Goal: Task Accomplishment & Management: Manage account settings

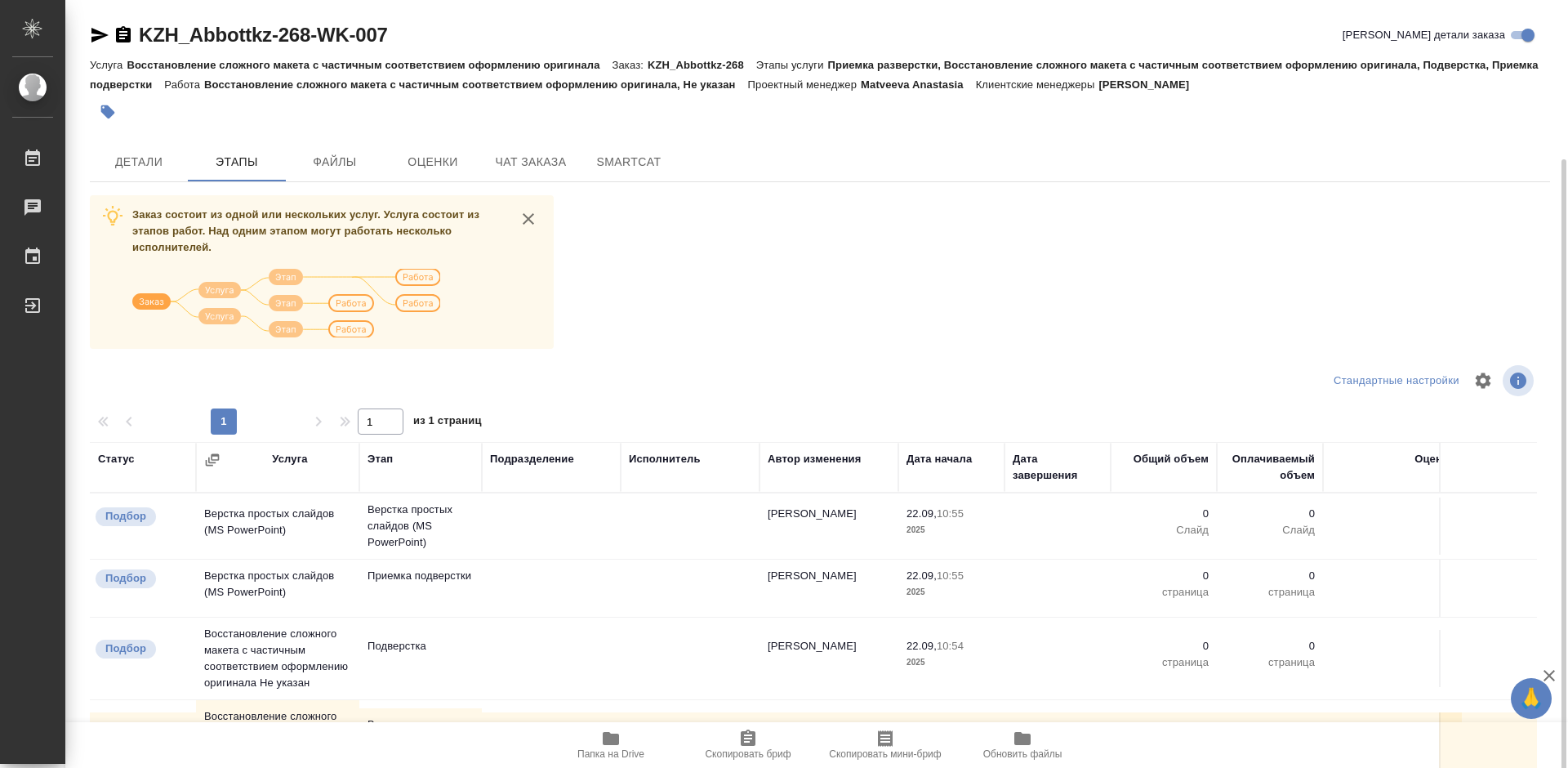
scroll to position [134, 0]
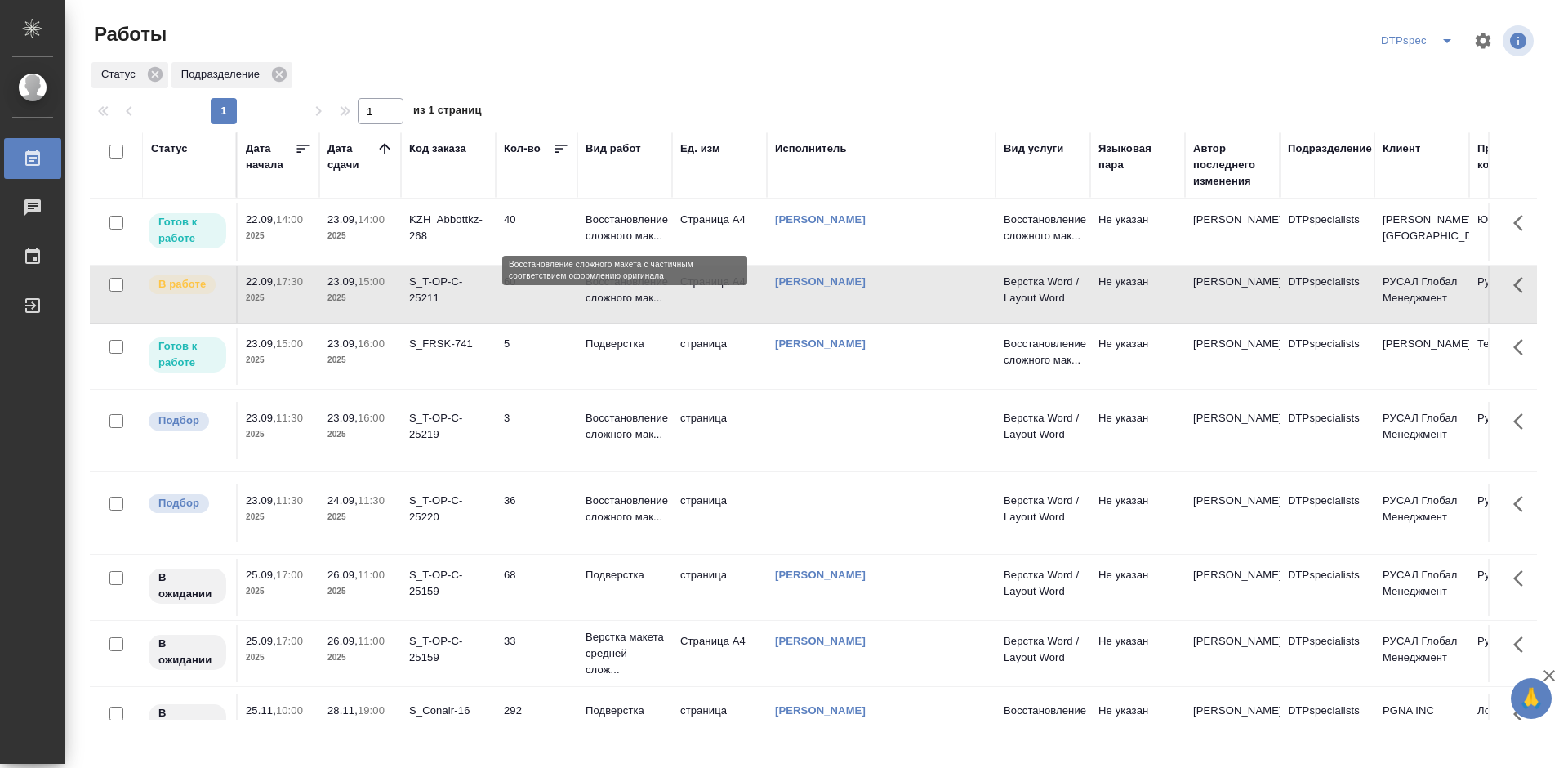
click at [621, 220] on p "Восстановление сложного мак..." at bounding box center [624, 227] width 78 height 32
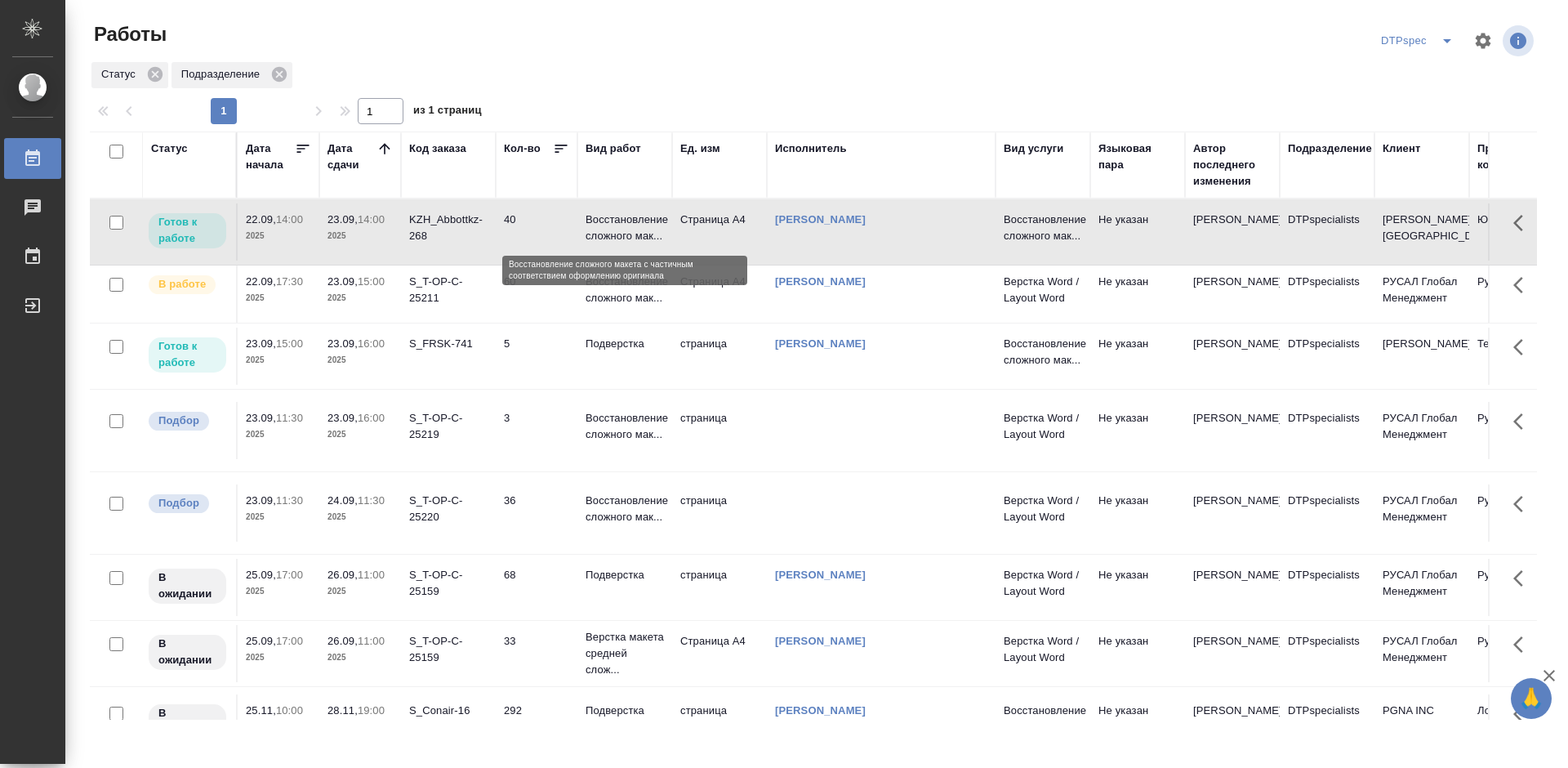
click at [621, 220] on p "Восстановление сложного мак..." at bounding box center [624, 227] width 78 height 32
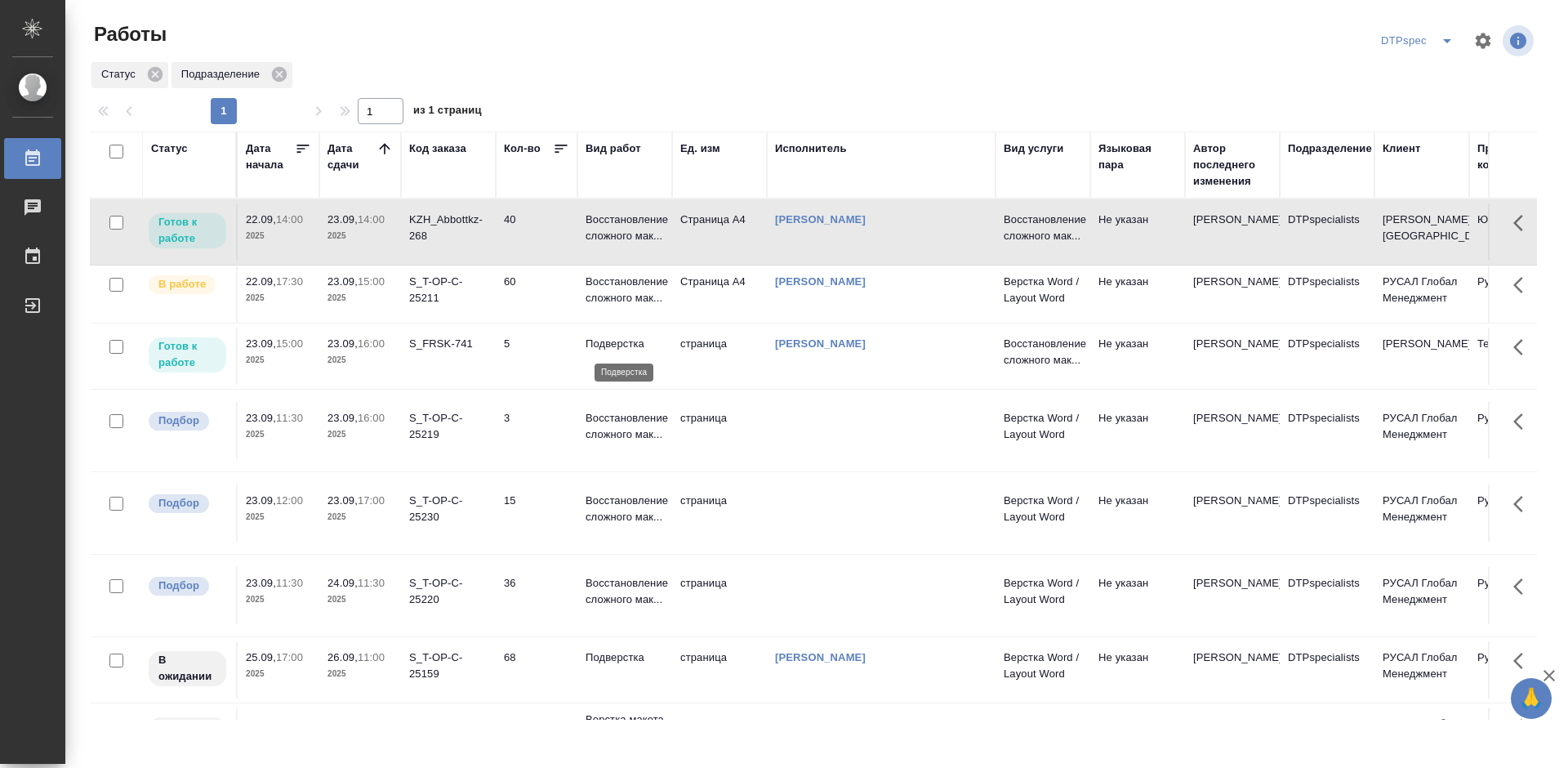
click at [622, 344] on p "Подверстка" at bounding box center [624, 344] width 78 height 17
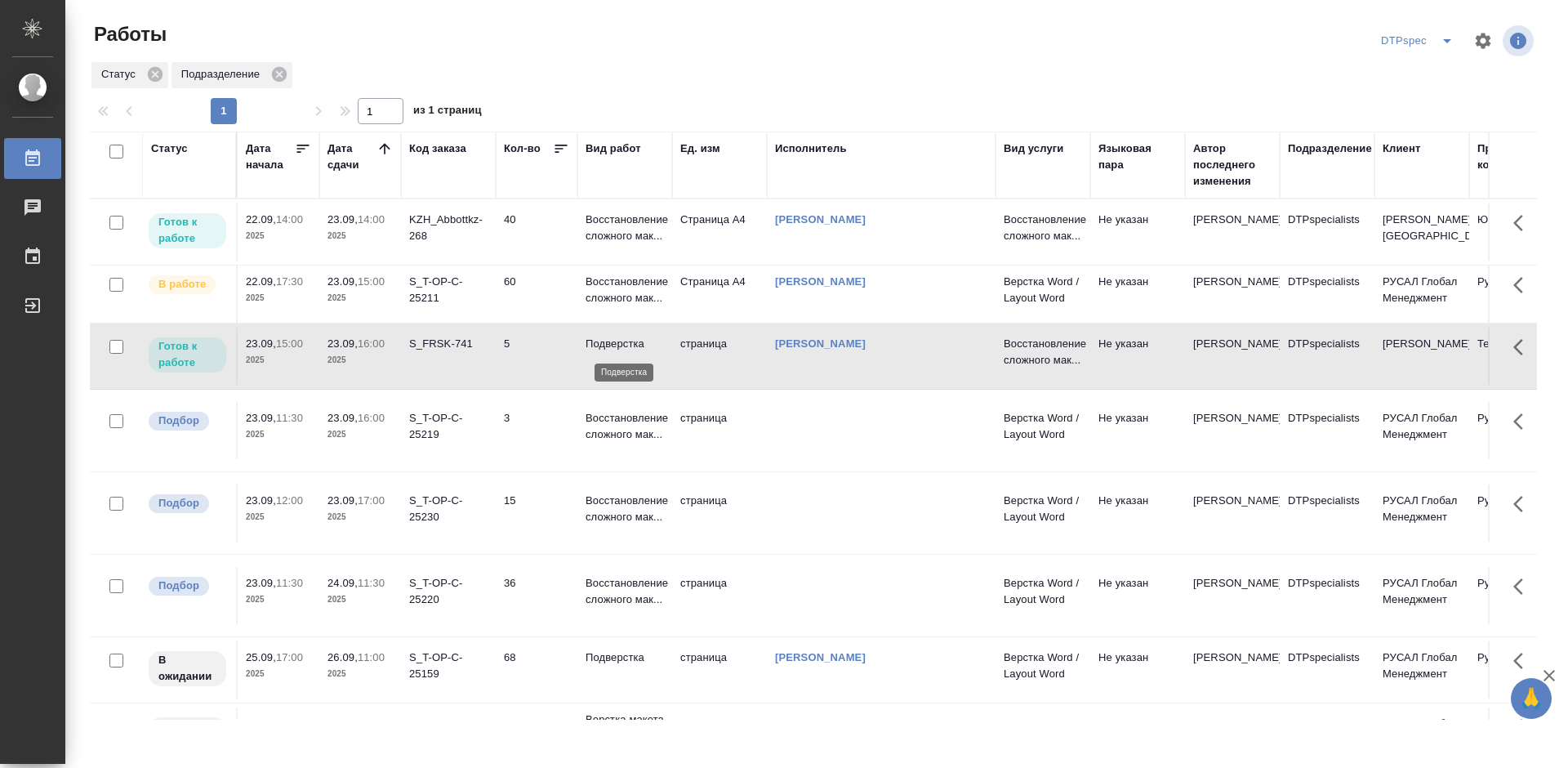
click at [622, 344] on p "Подверстка" at bounding box center [624, 344] width 78 height 17
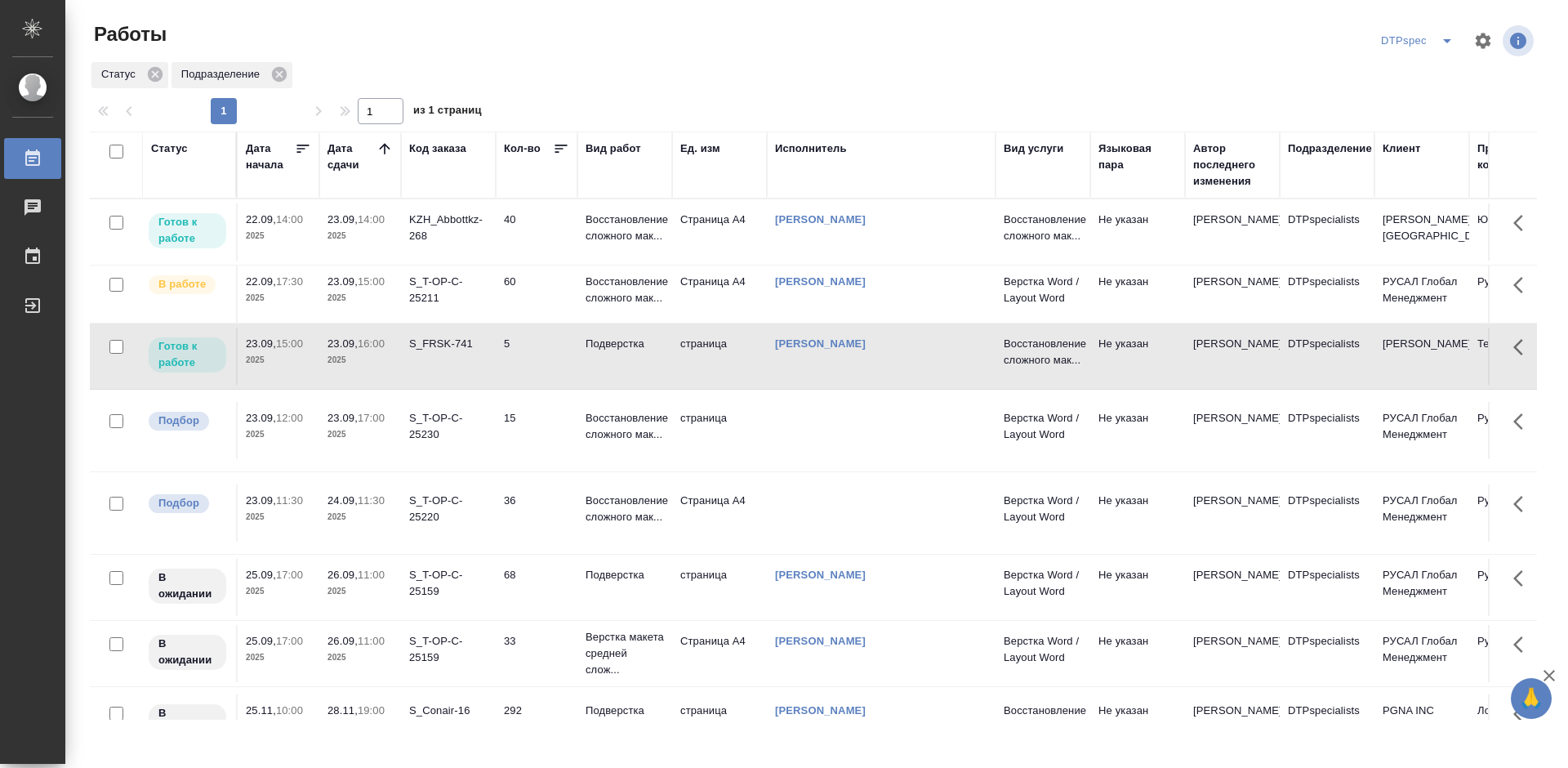
click at [437, 285] on div "S_T-OP-C-25211" at bounding box center [447, 289] width 78 height 32
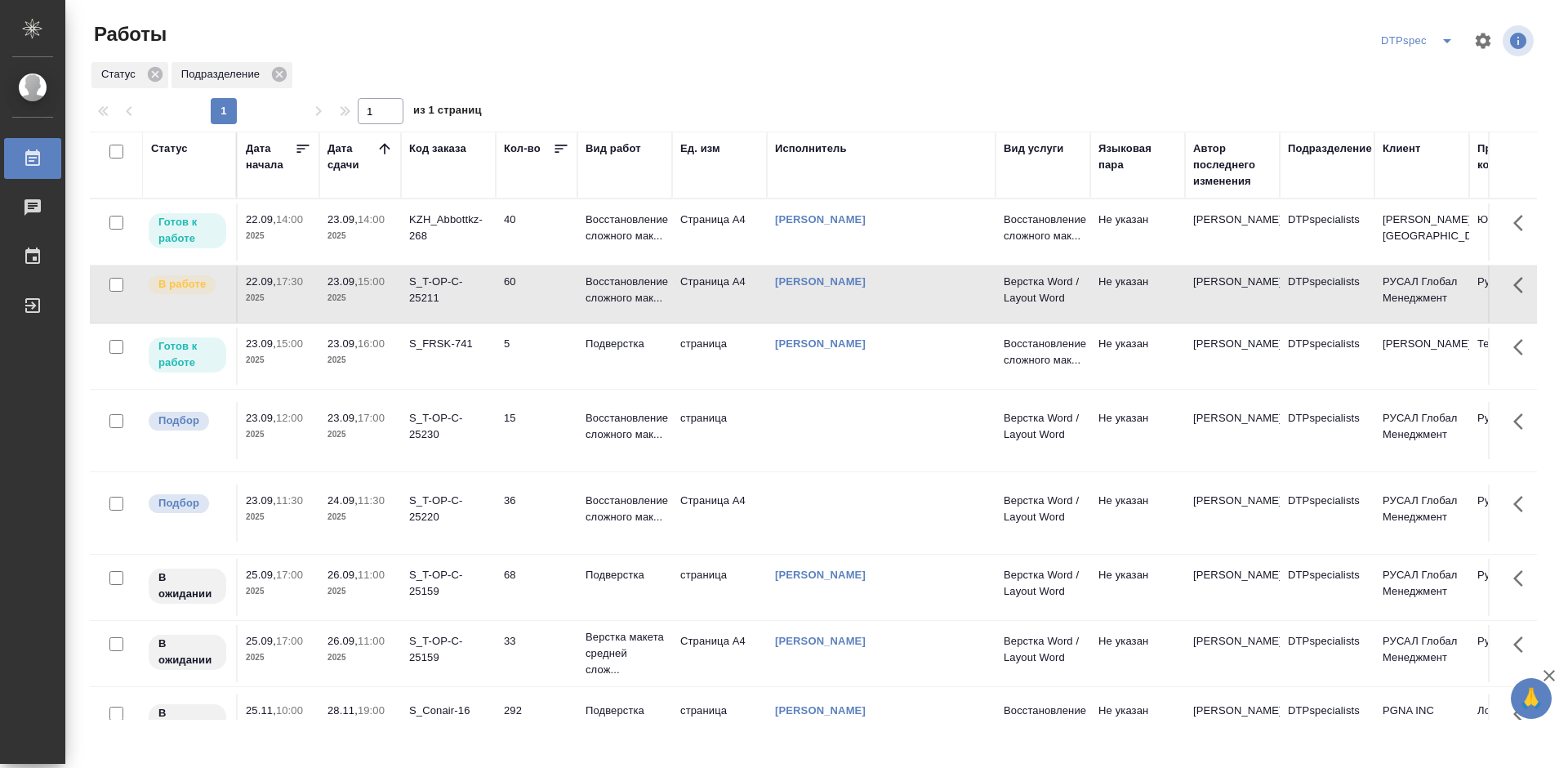
click at [437, 285] on div "S_T-OP-C-25211" at bounding box center [447, 289] width 78 height 32
click at [429, 217] on div "KZH_Abbottkz-268" at bounding box center [447, 227] width 78 height 32
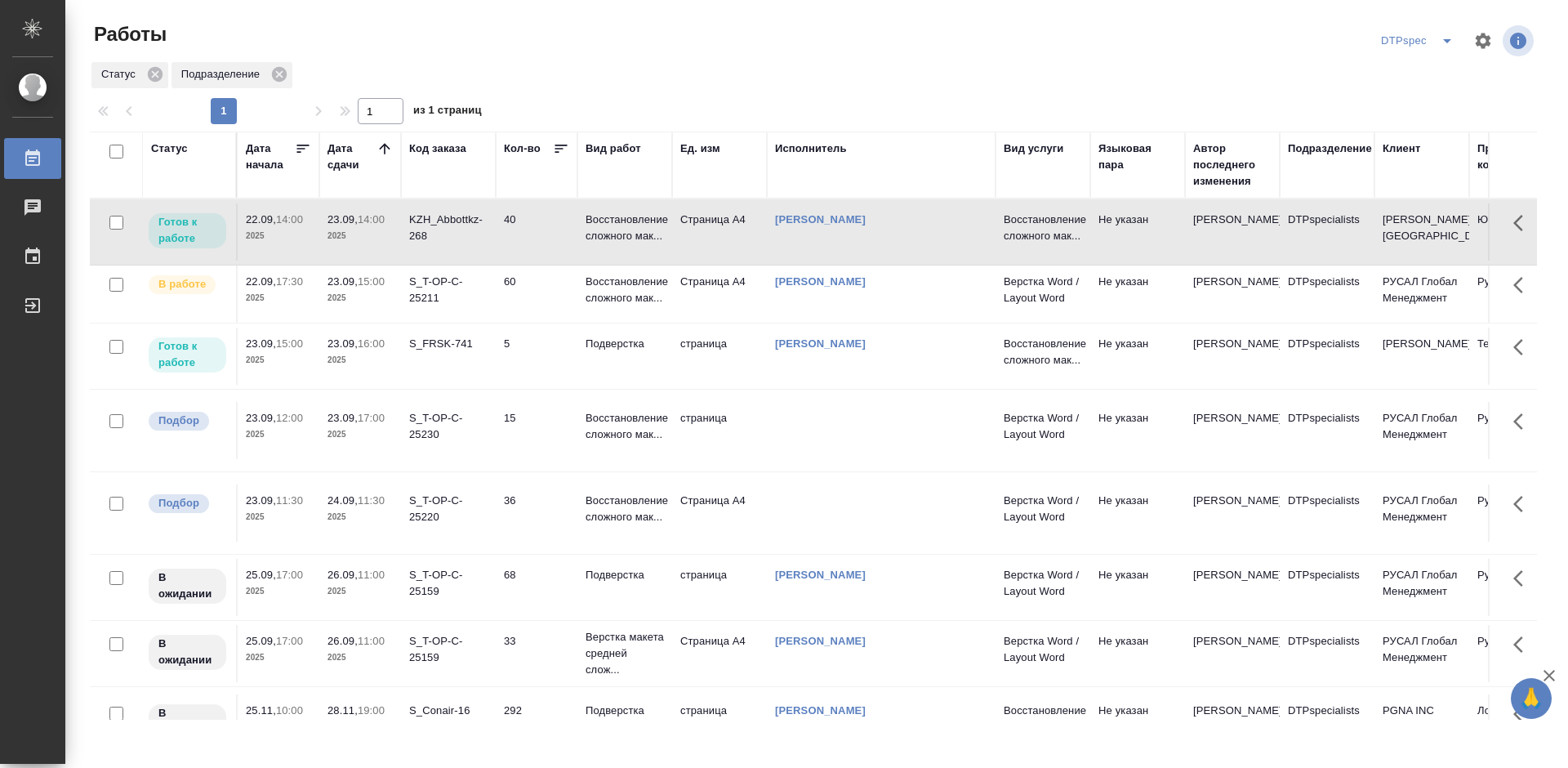
click at [429, 217] on div "KZH_Abbottkz-268" at bounding box center [447, 227] width 78 height 32
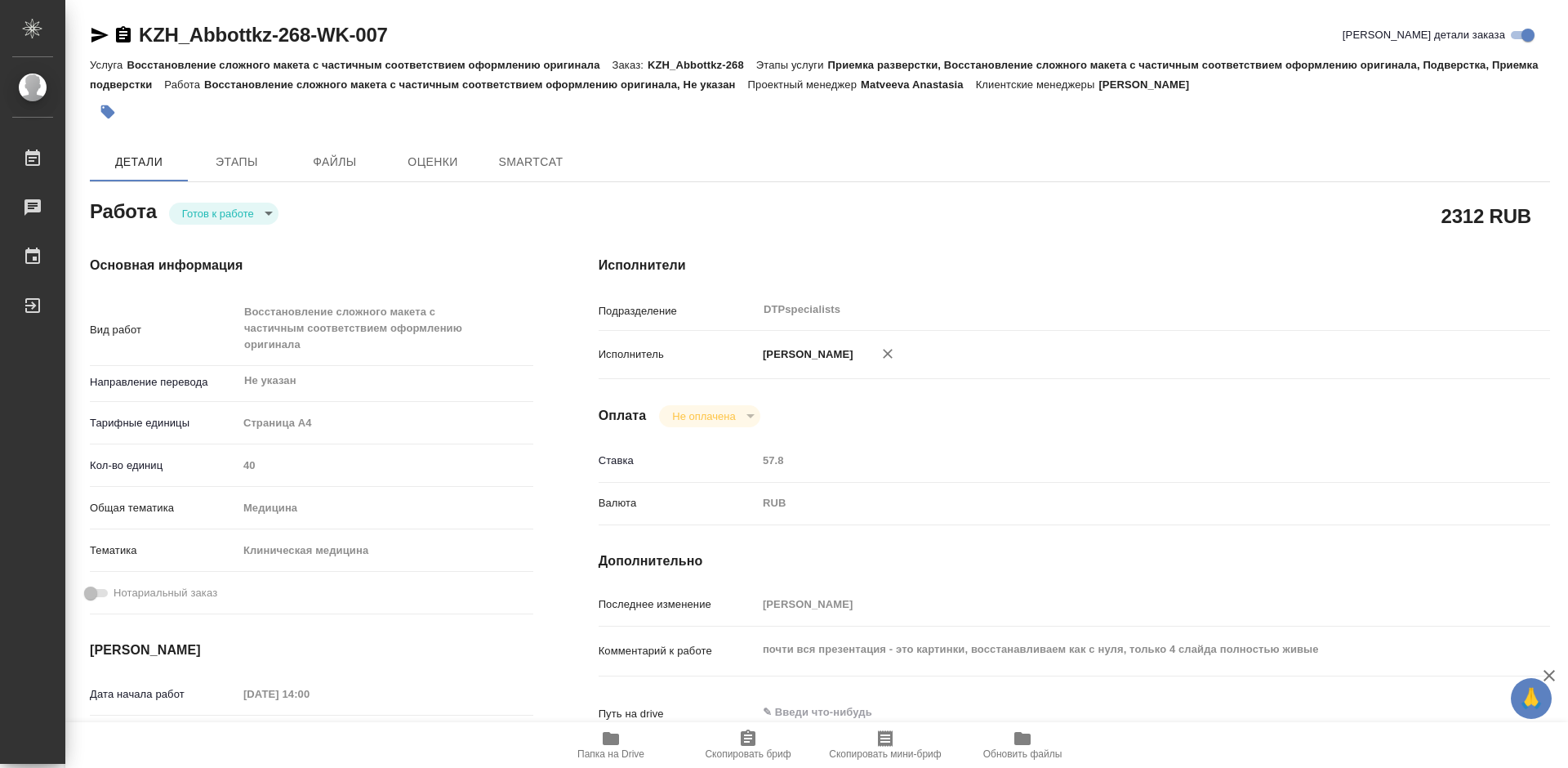
type textarea "x"
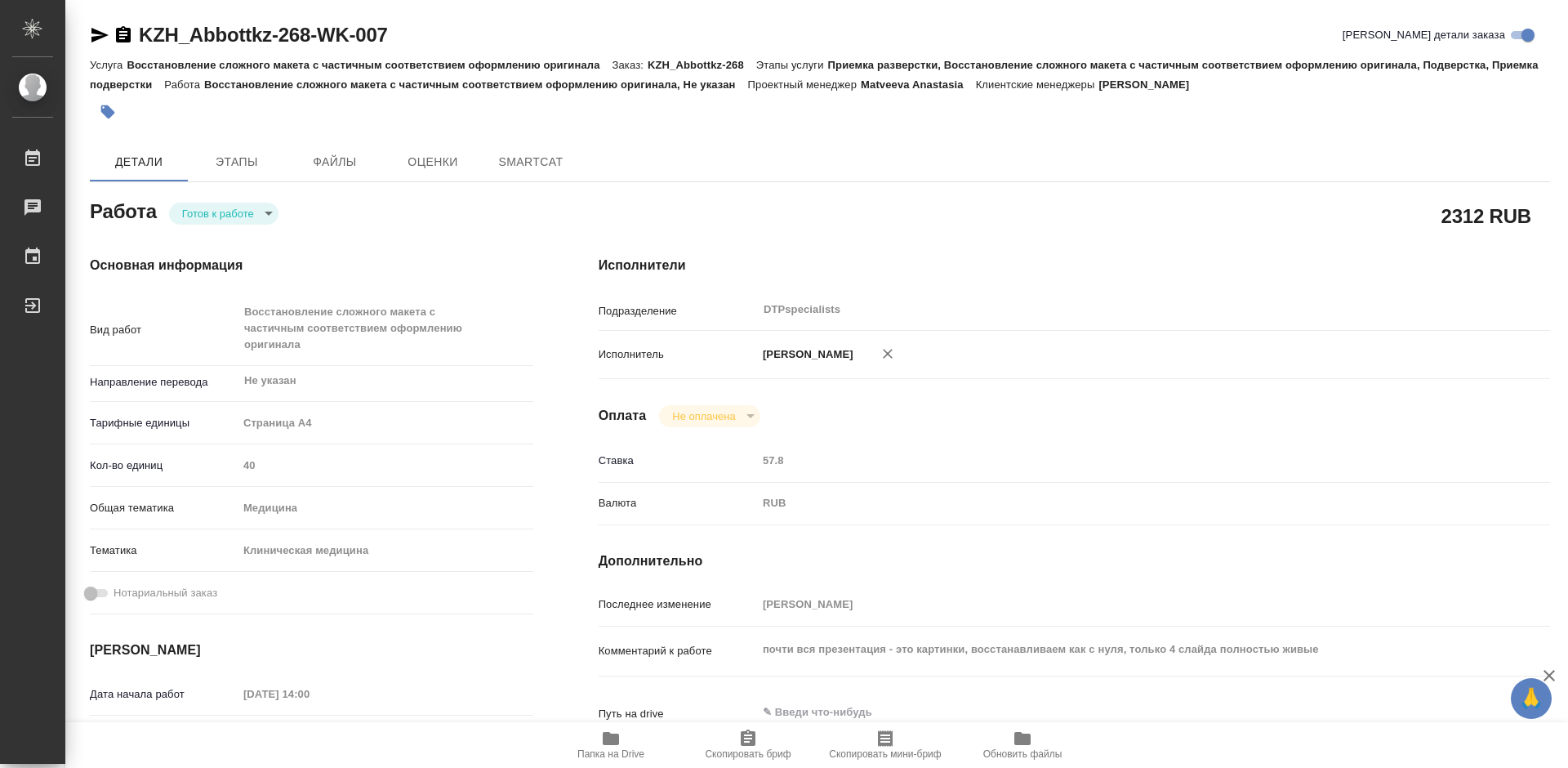
type textarea "x"
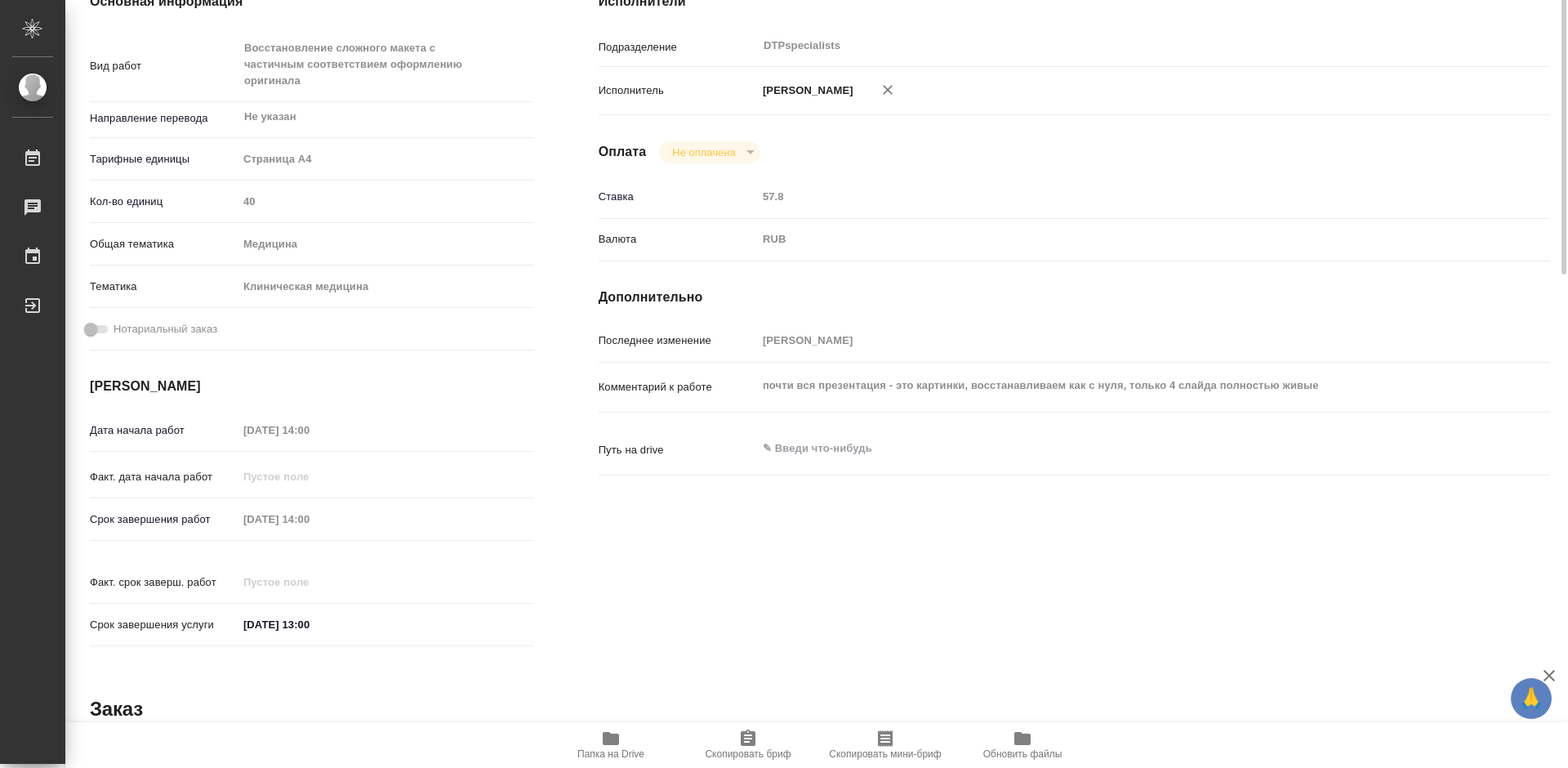
type textarea "x"
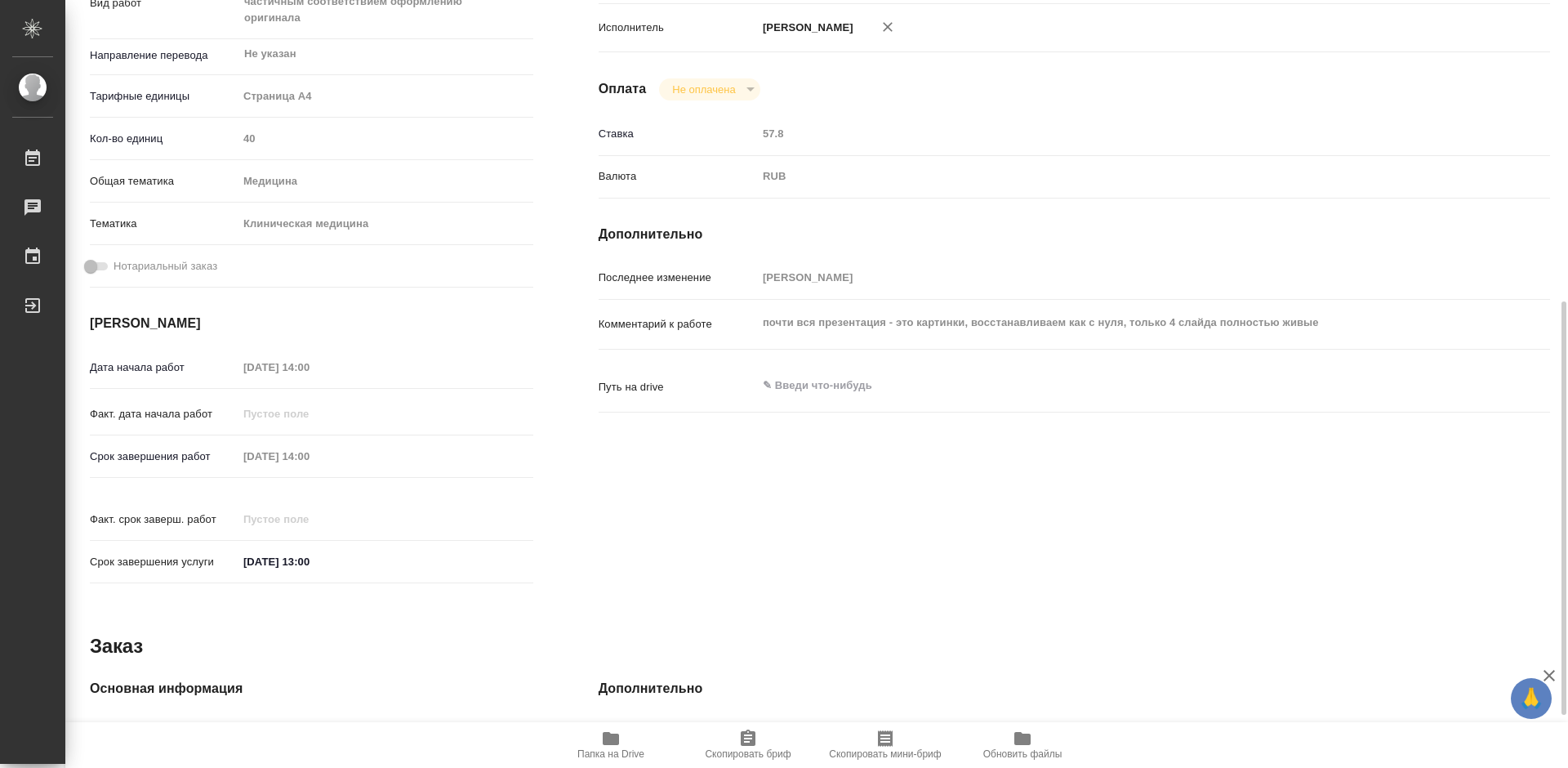
scroll to position [409, 0]
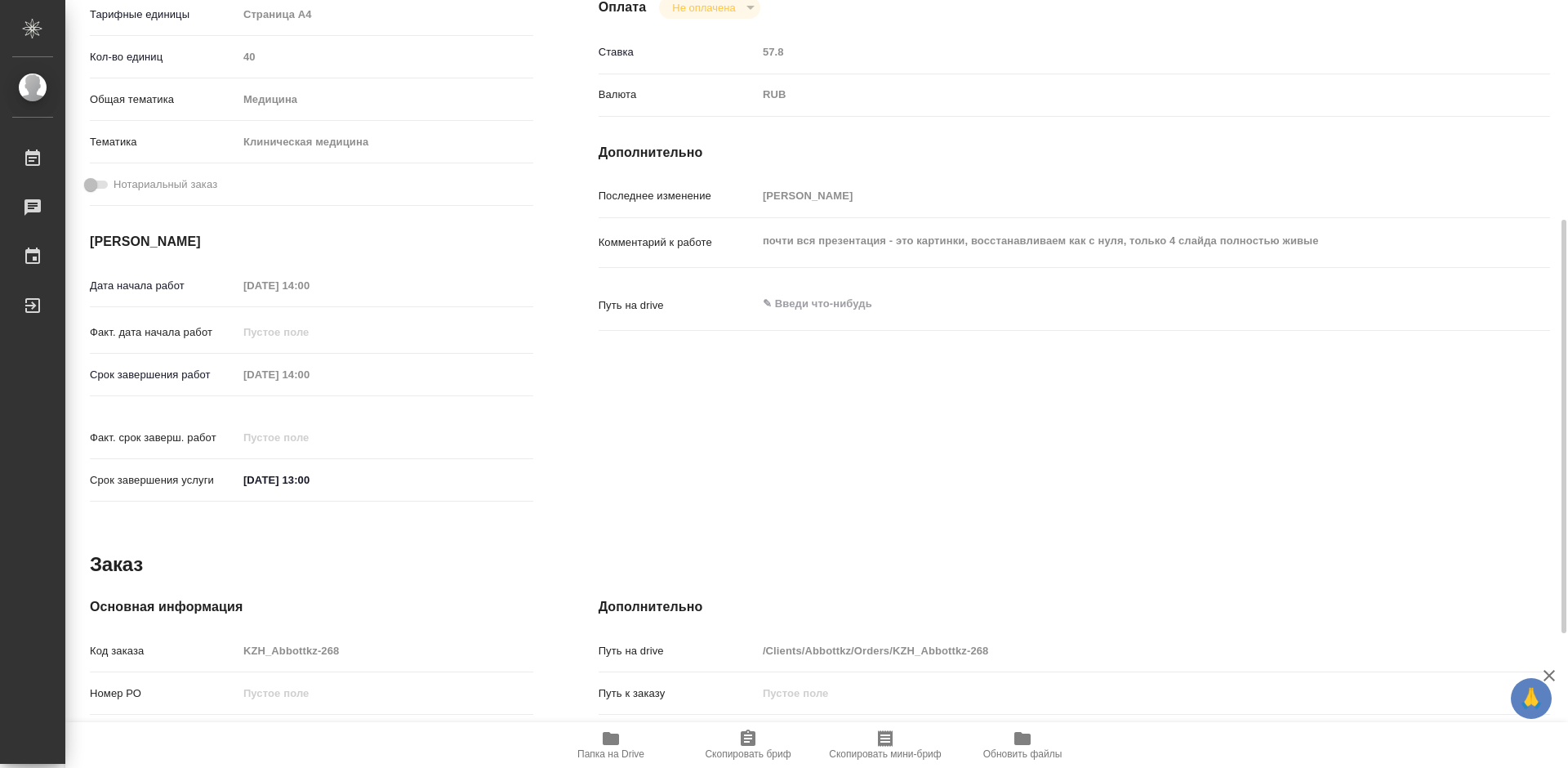
type textarea "x"
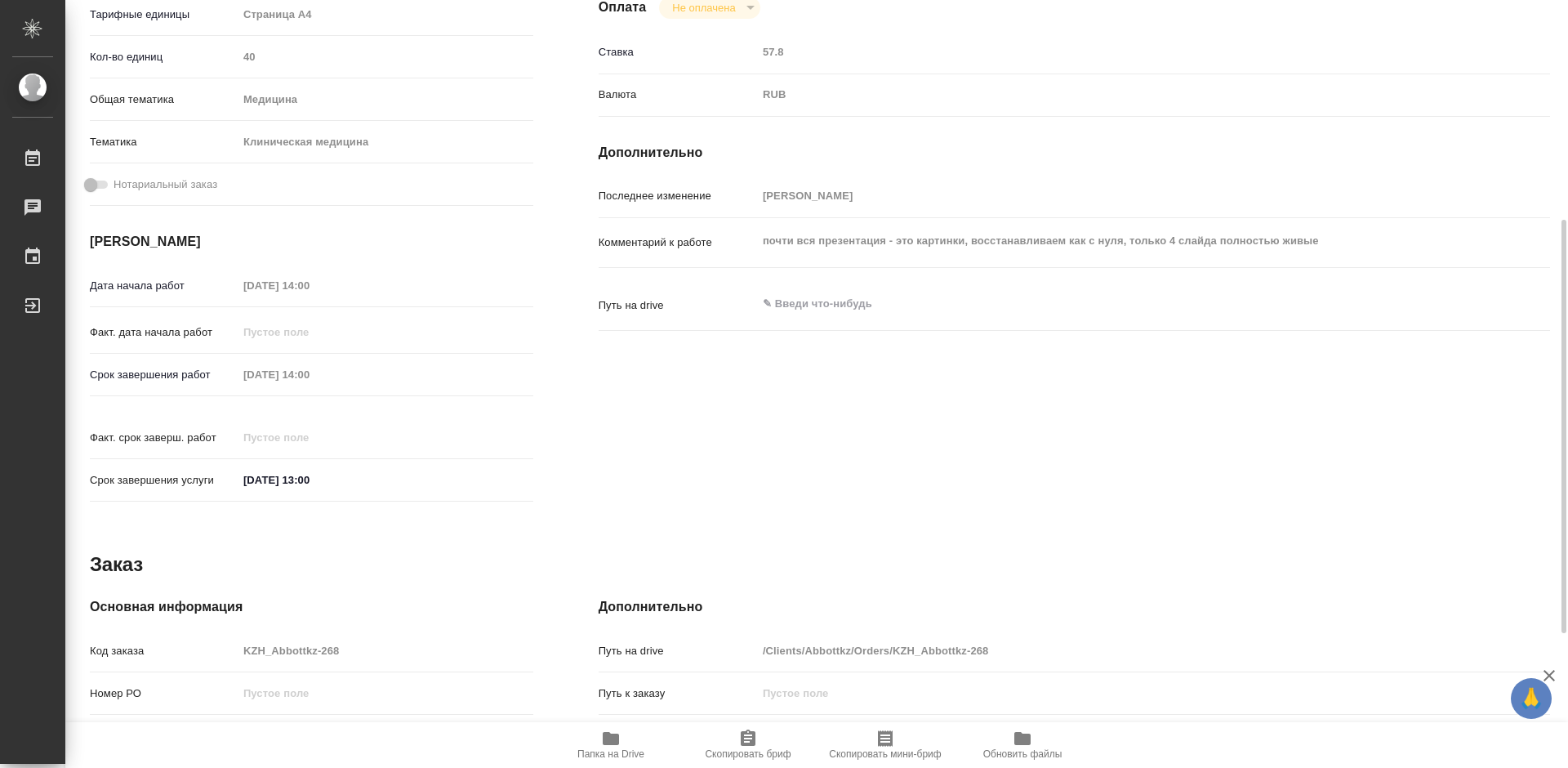
type textarea "x"
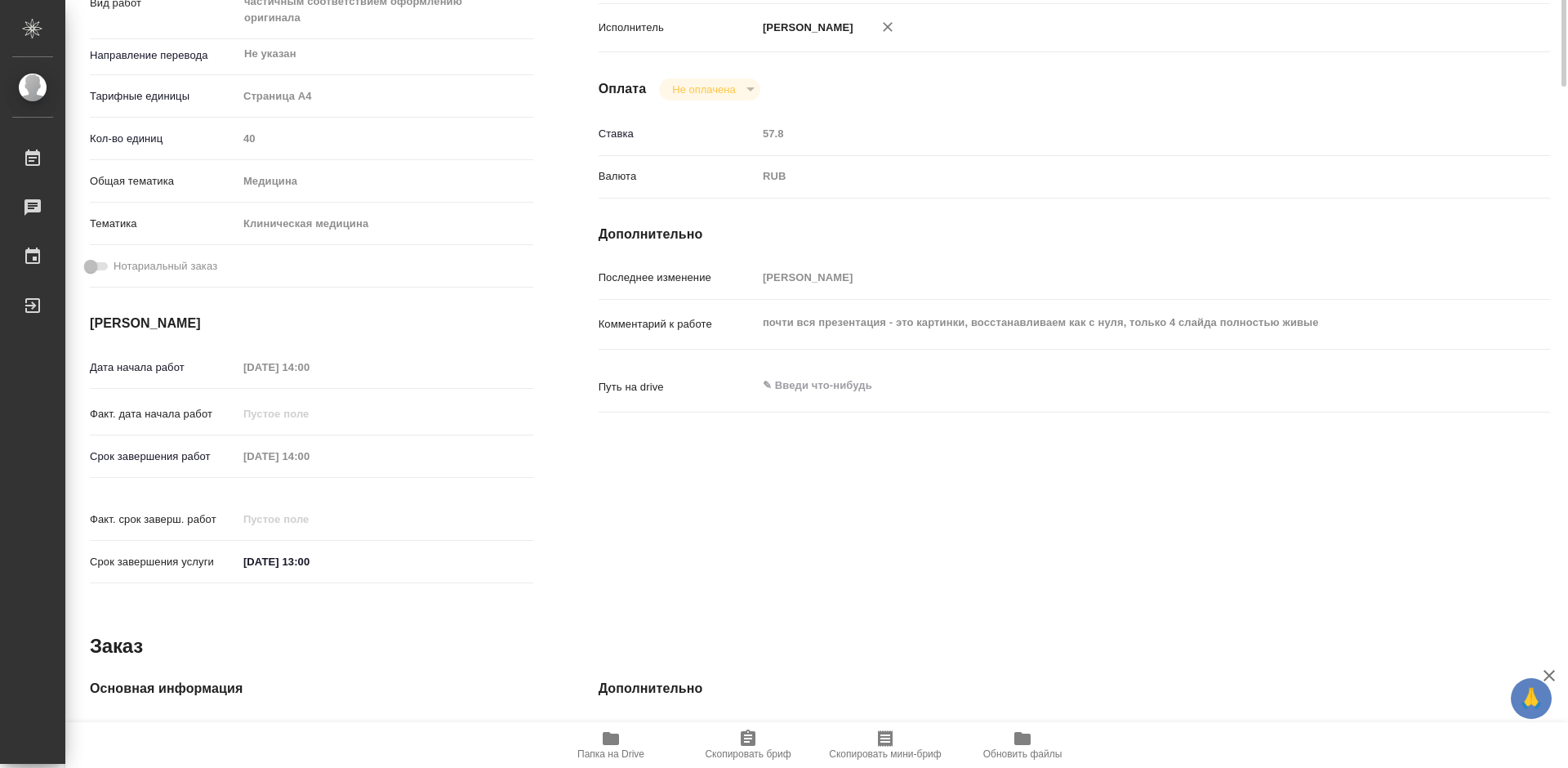
scroll to position [0, 0]
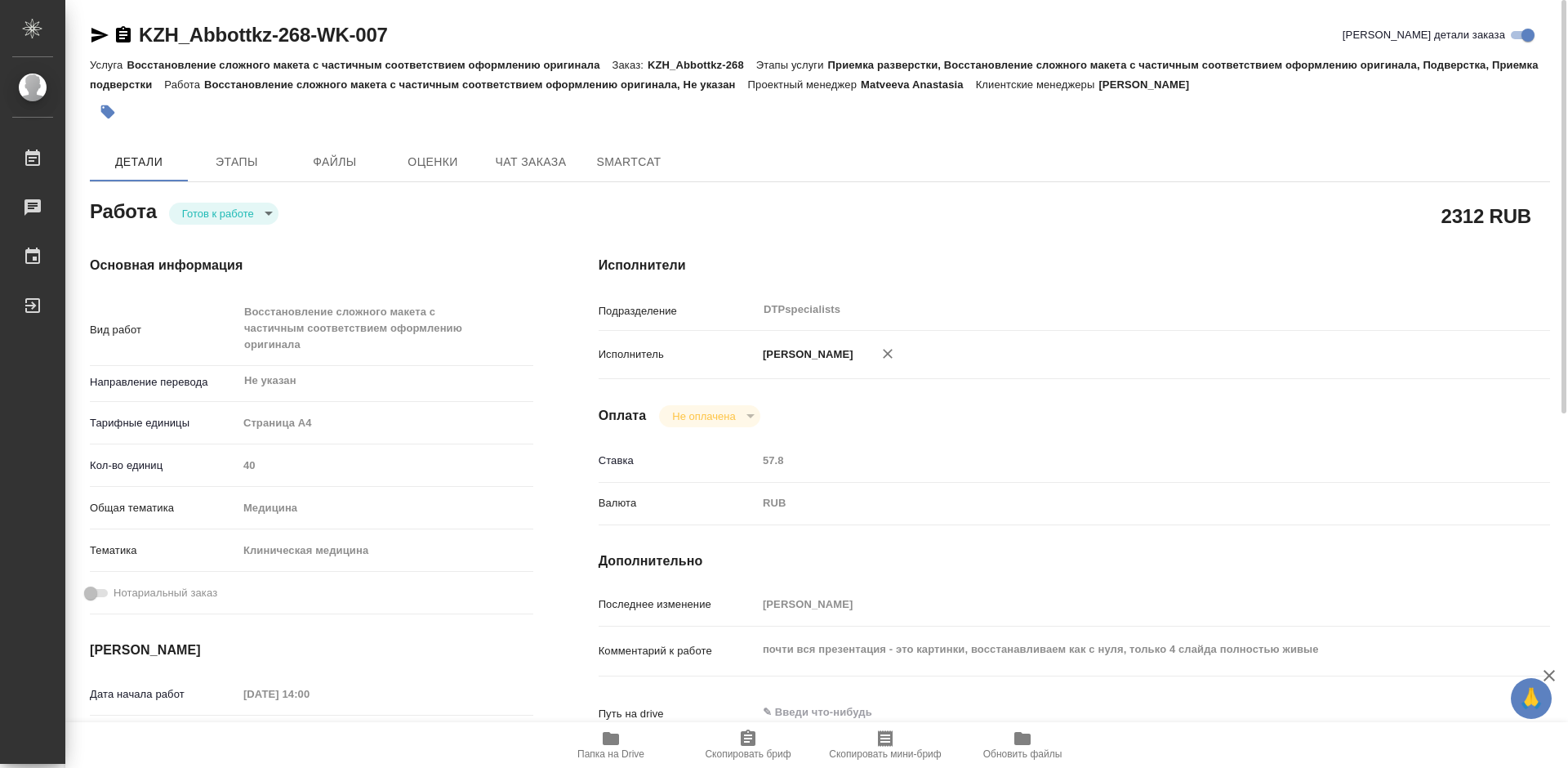
click at [94, 35] on icon "button" at bounding box center [99, 34] width 19 height 19
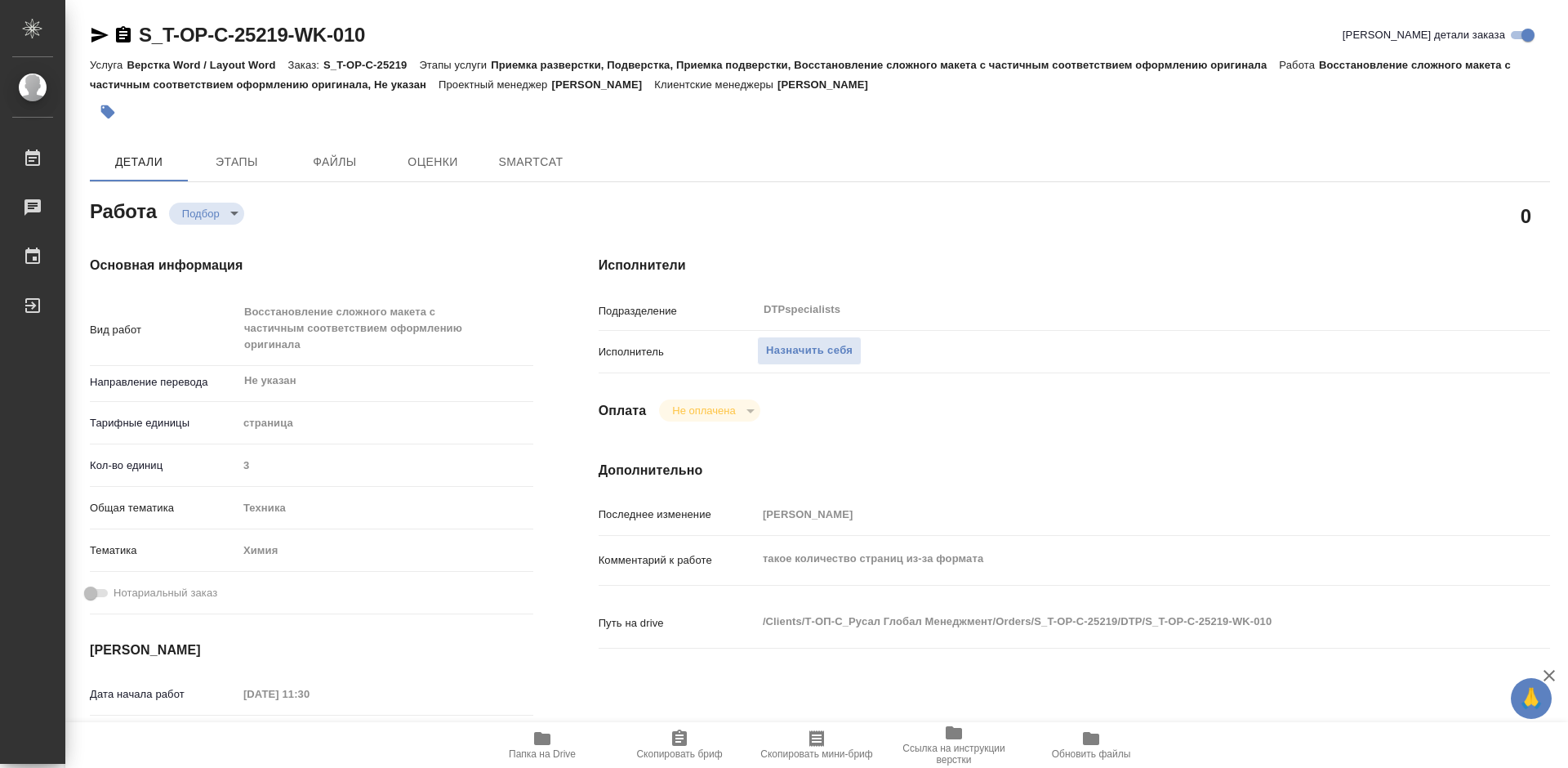
type textarea "x"
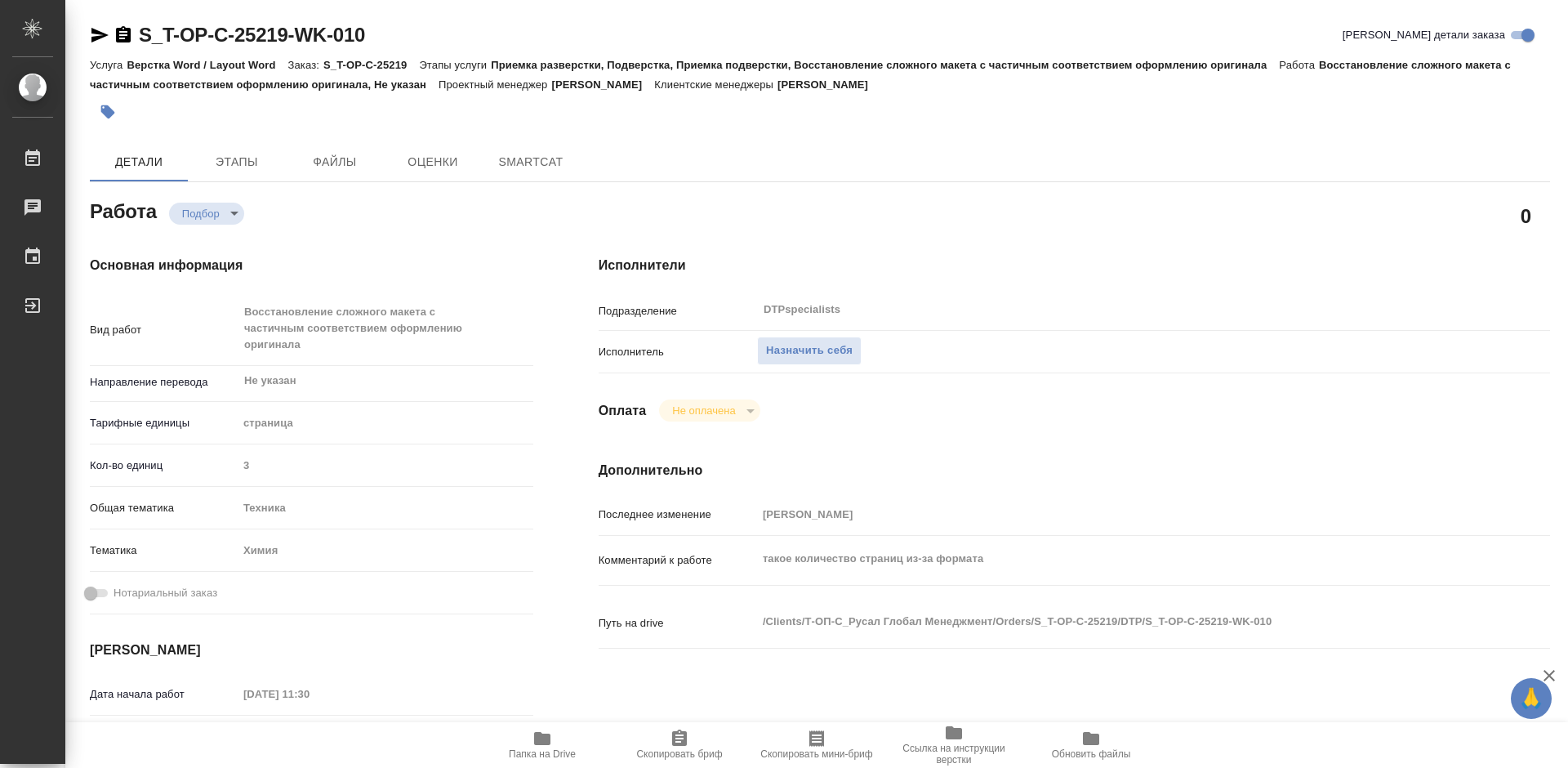
type textarea "x"
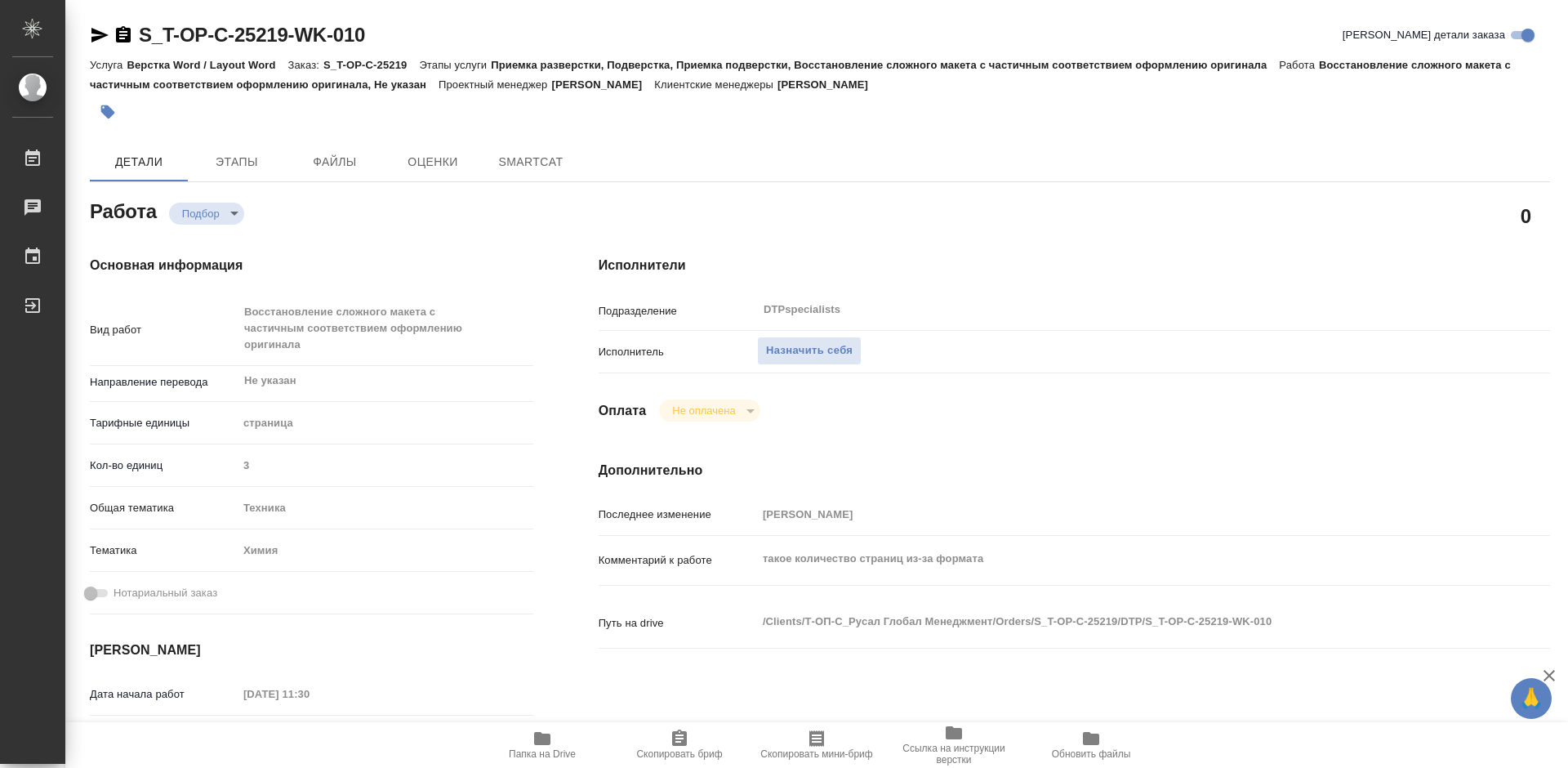
type textarea "x"
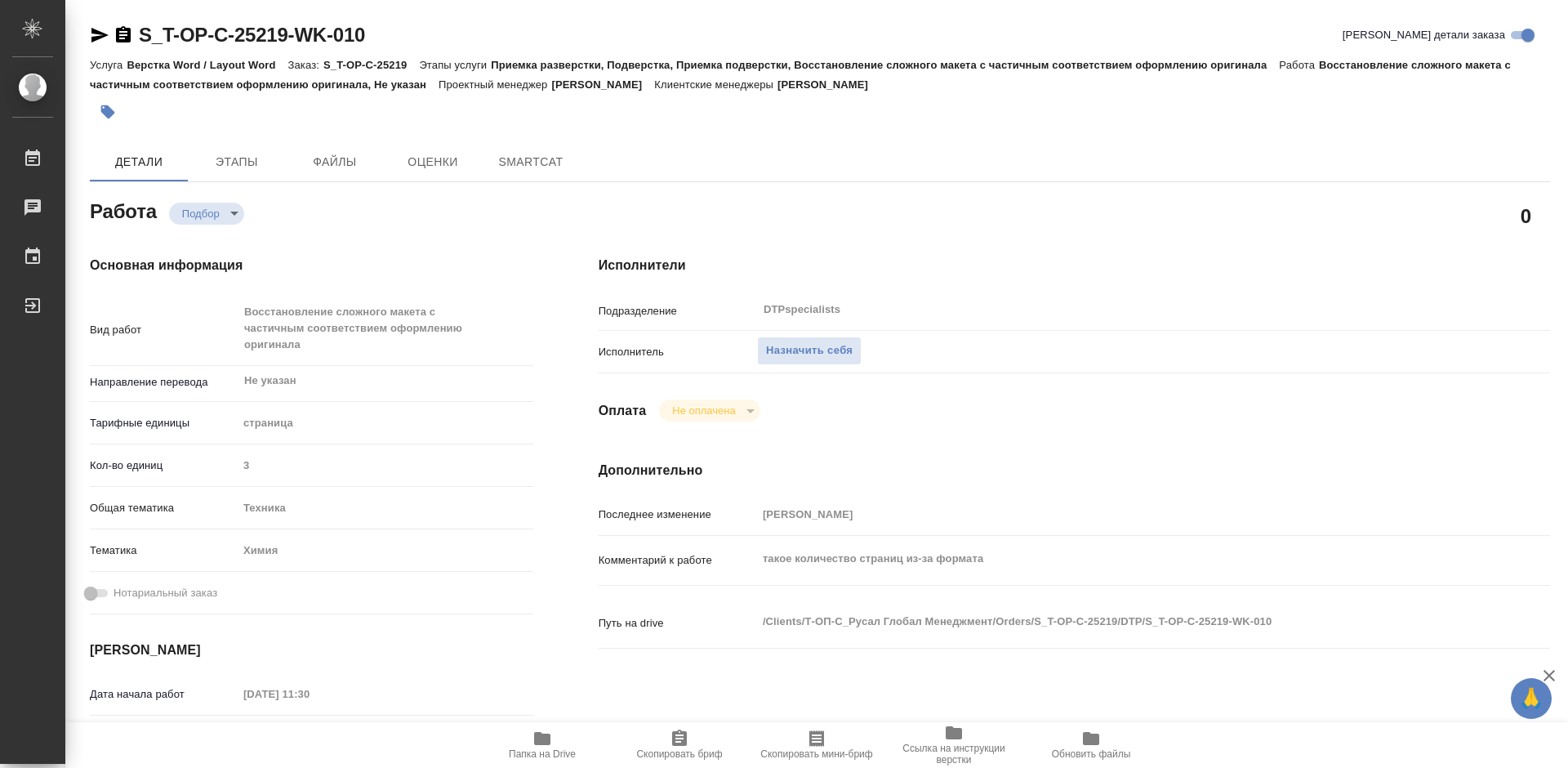
type textarea "x"
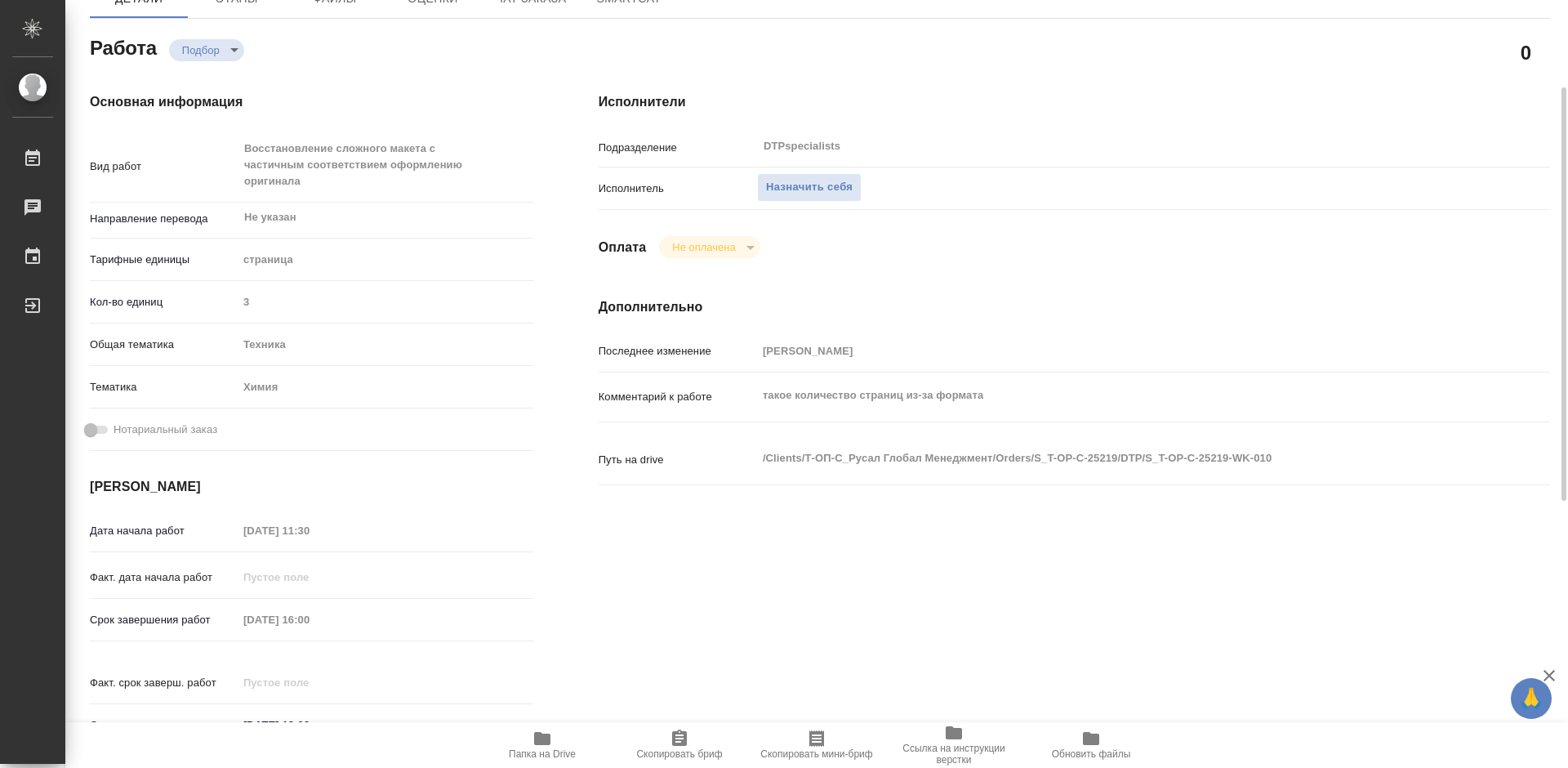
scroll to position [245, 0]
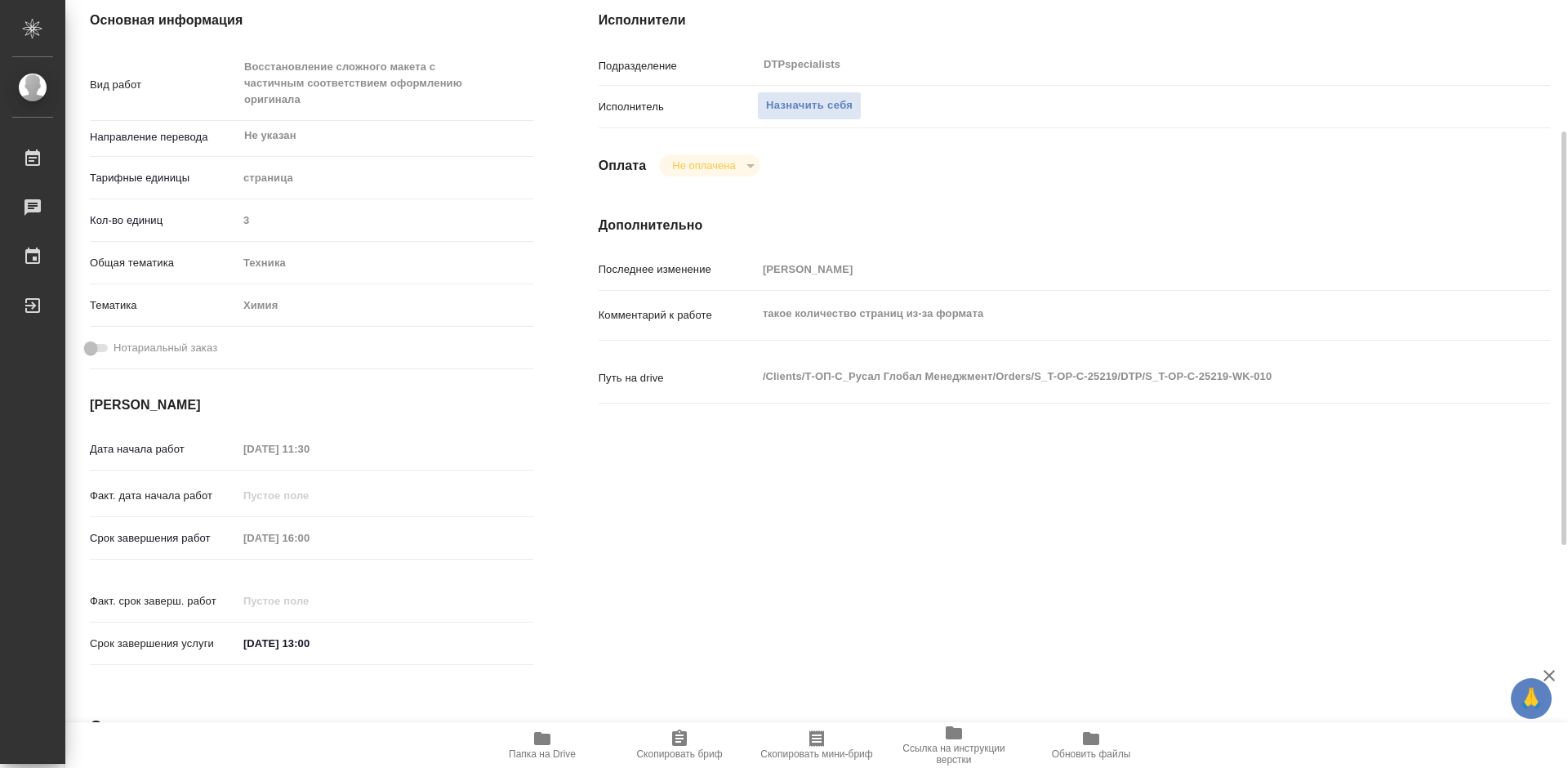
type textarea "x"
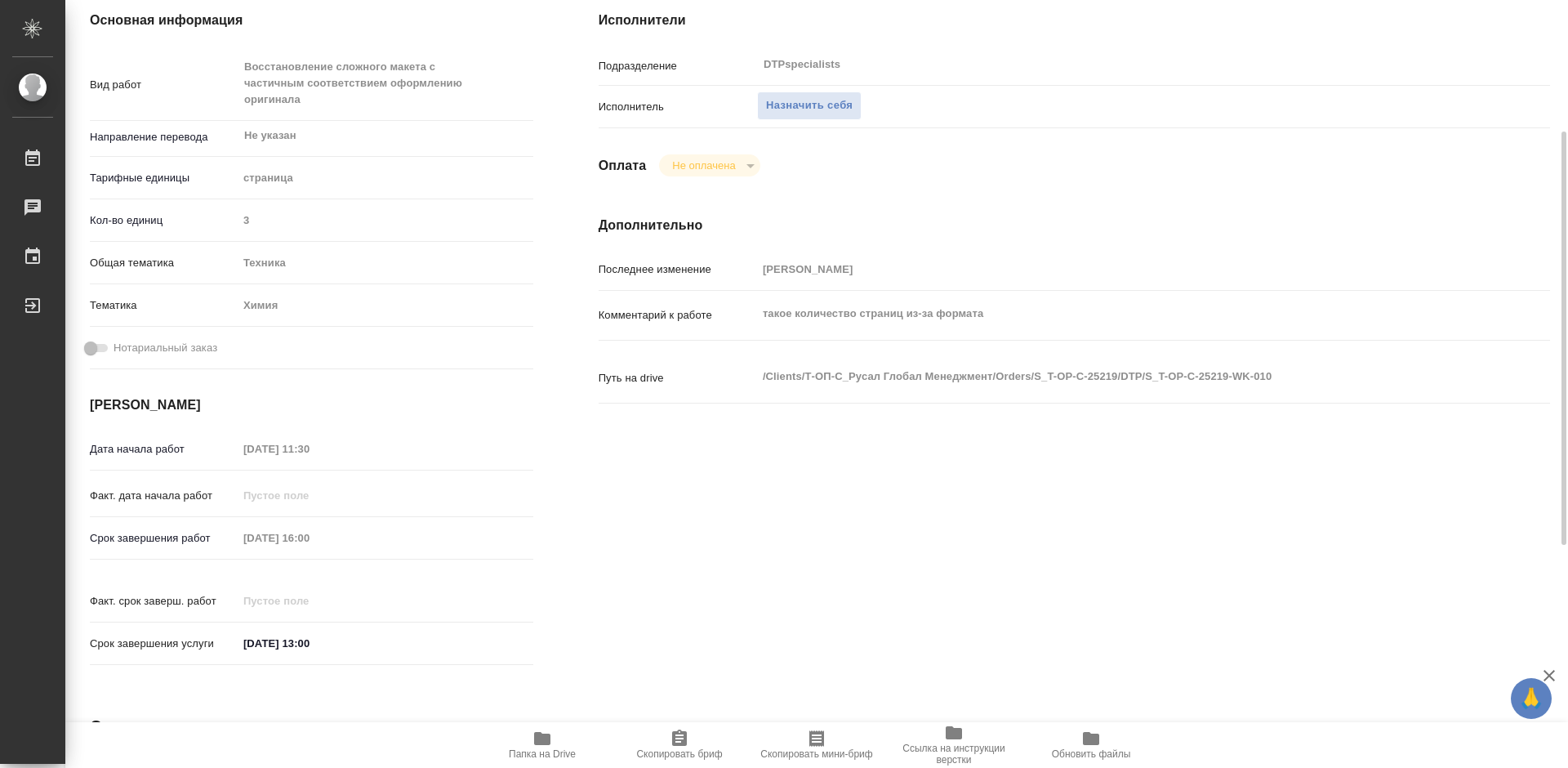
type textarea "x"
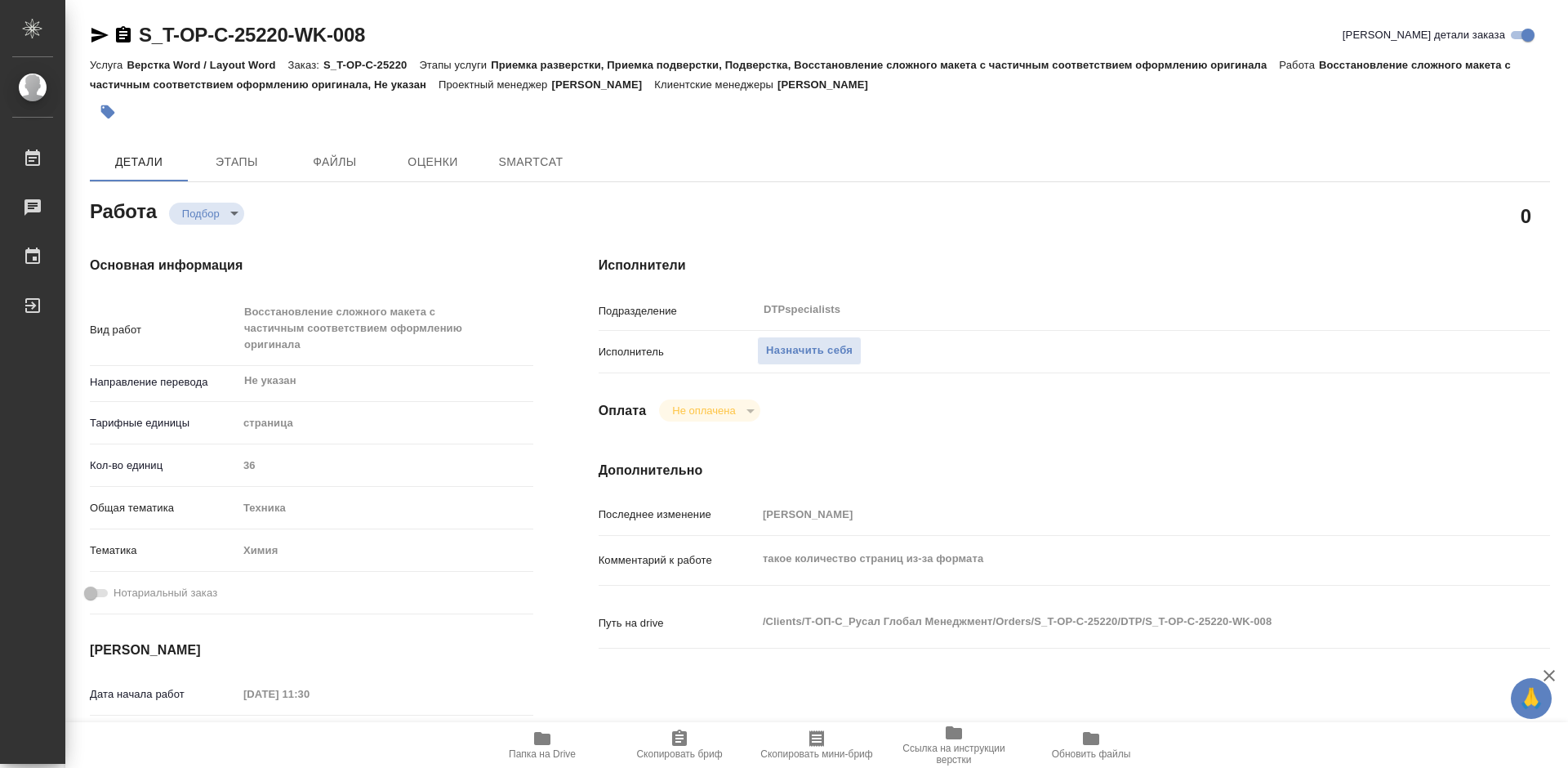
type textarea "x"
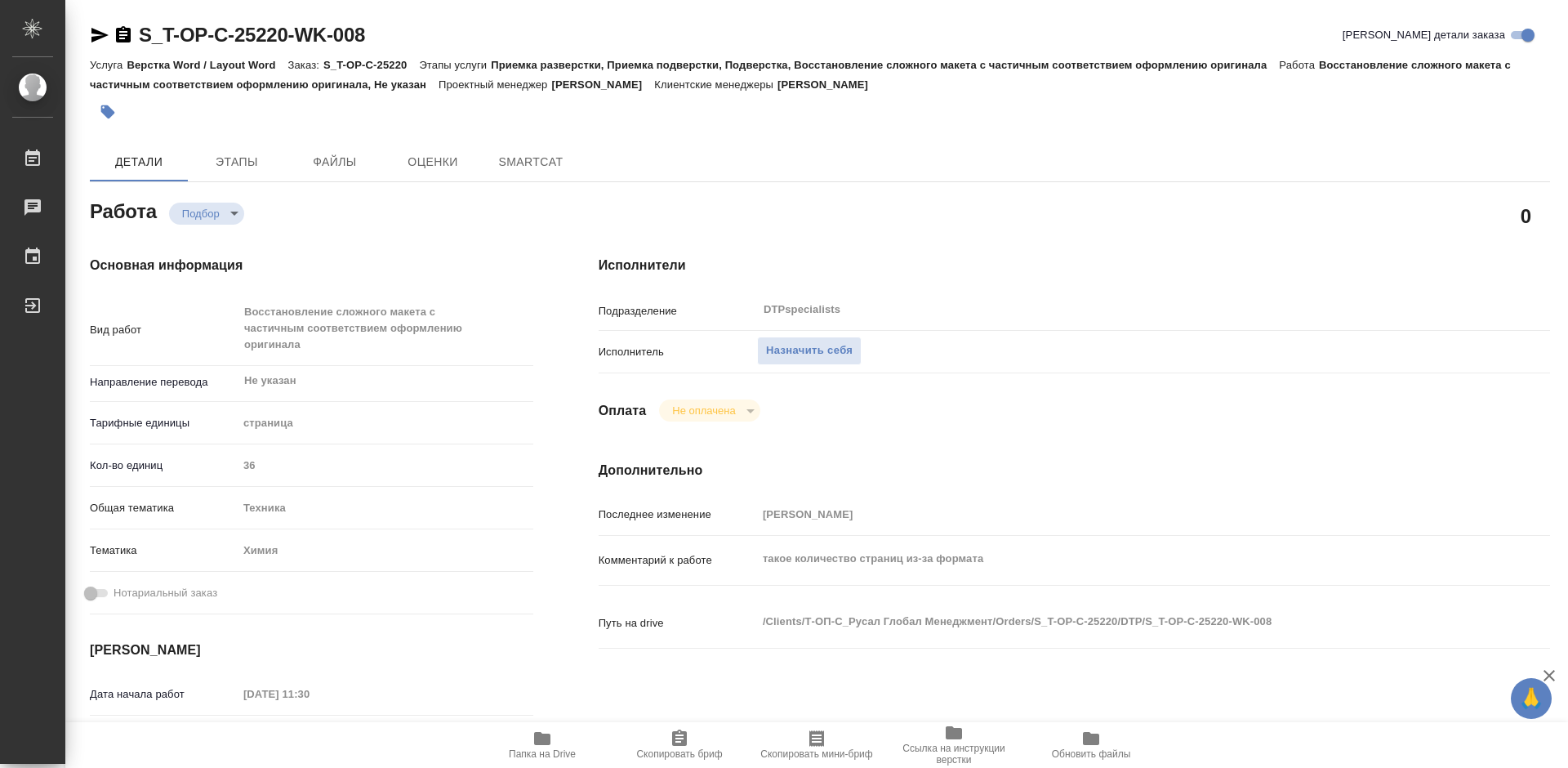
type textarea "x"
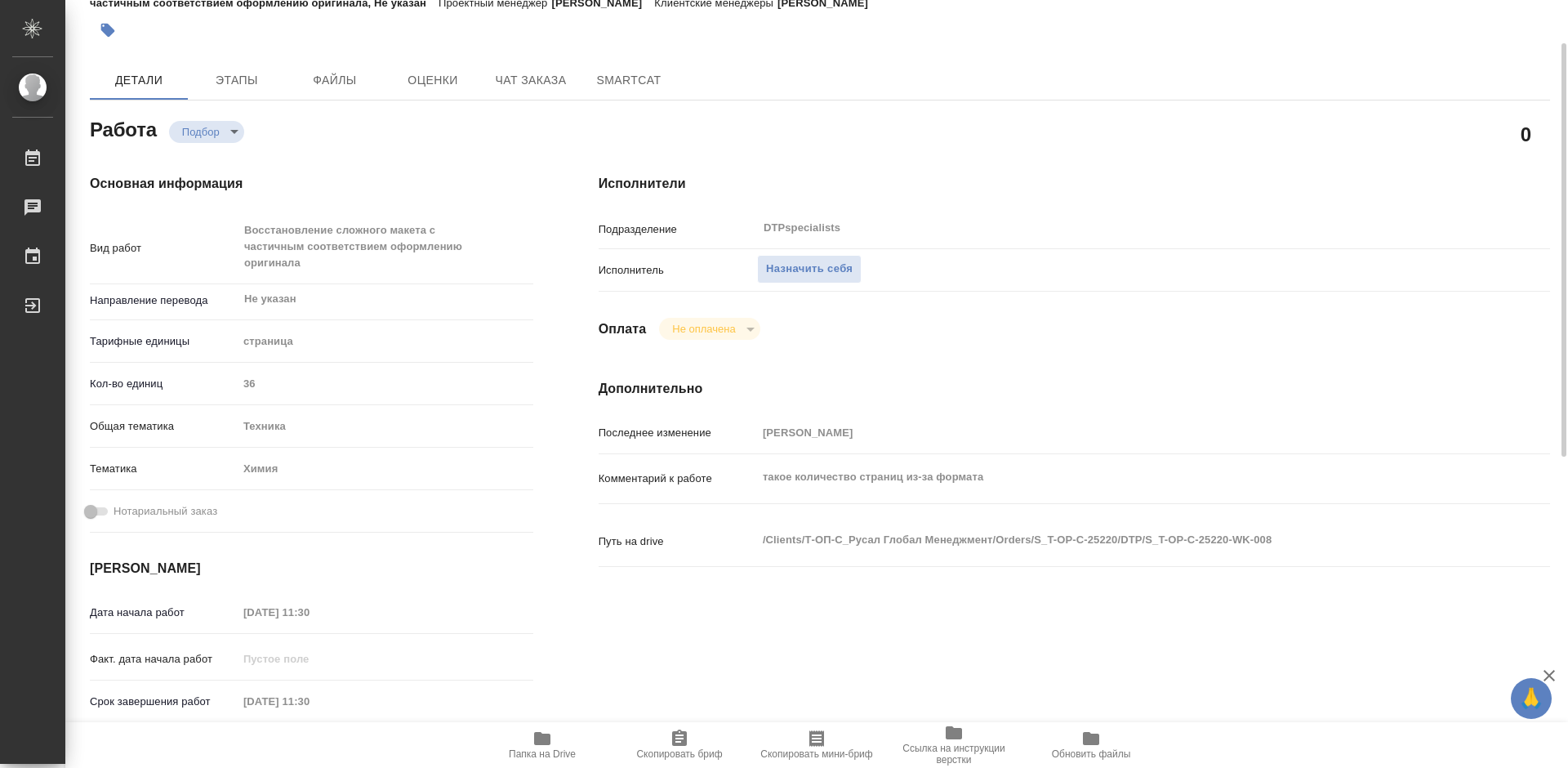
type textarea "x"
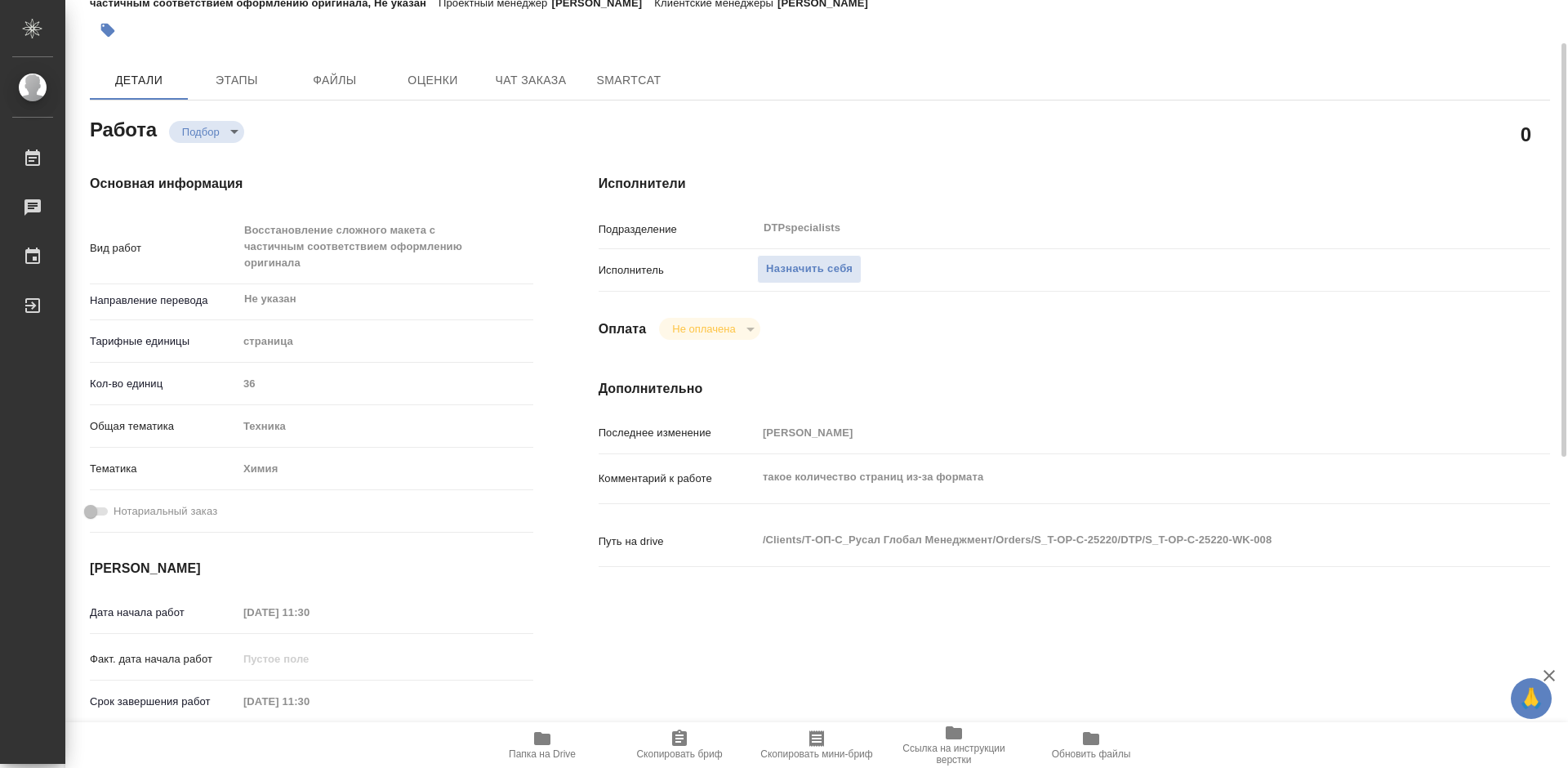
scroll to position [163, 0]
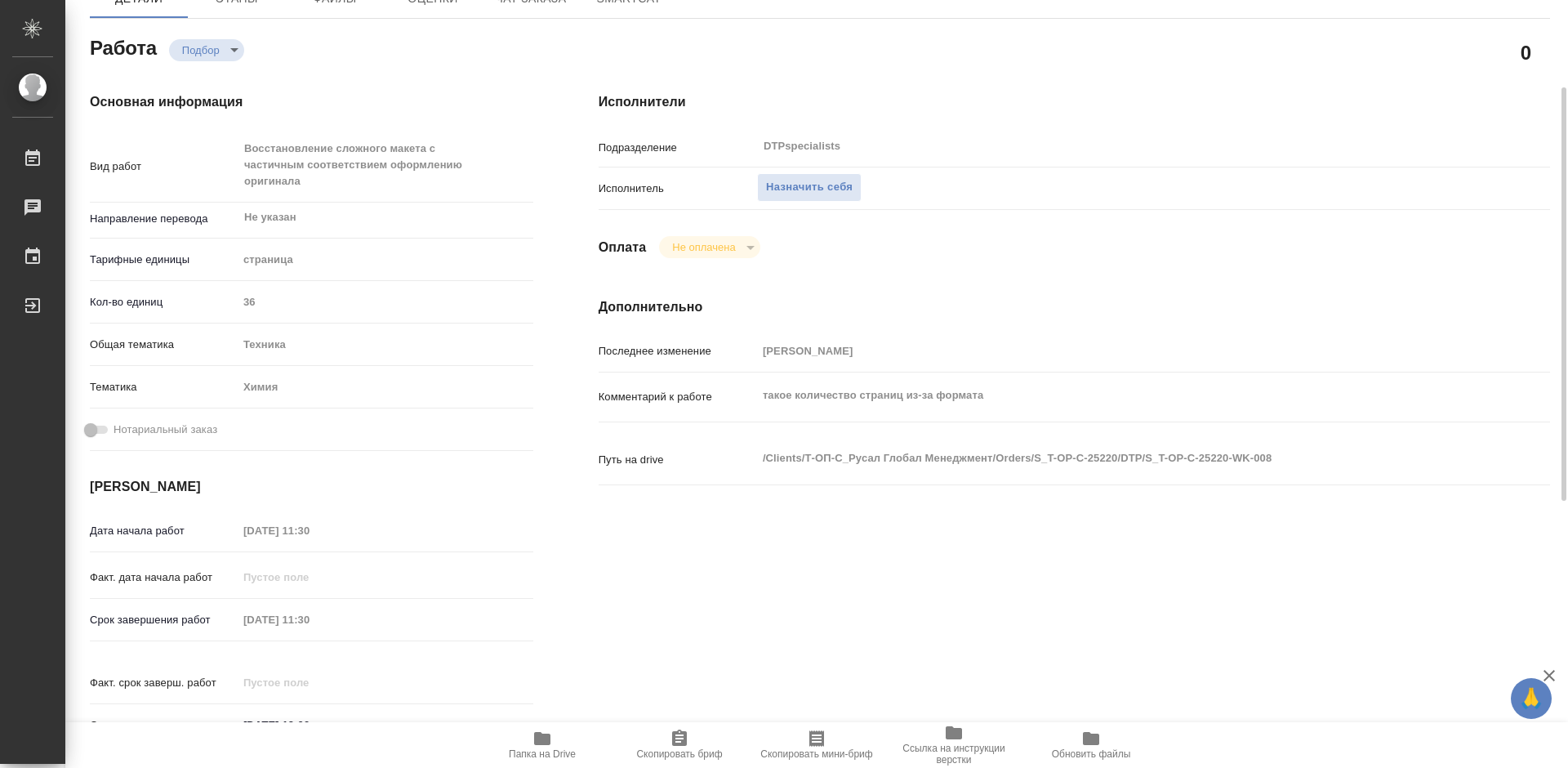
type textarea "x"
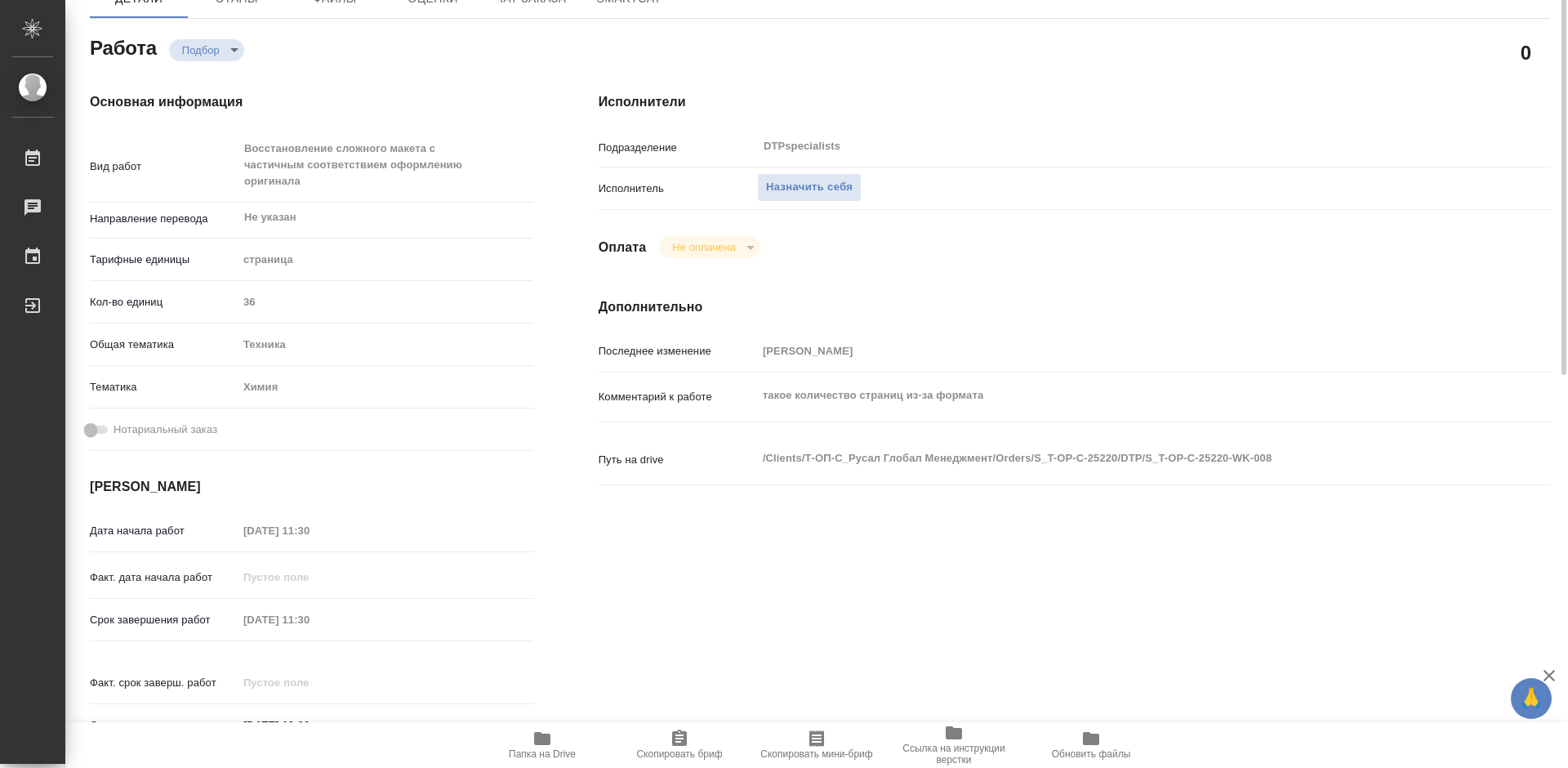
scroll to position [82, 0]
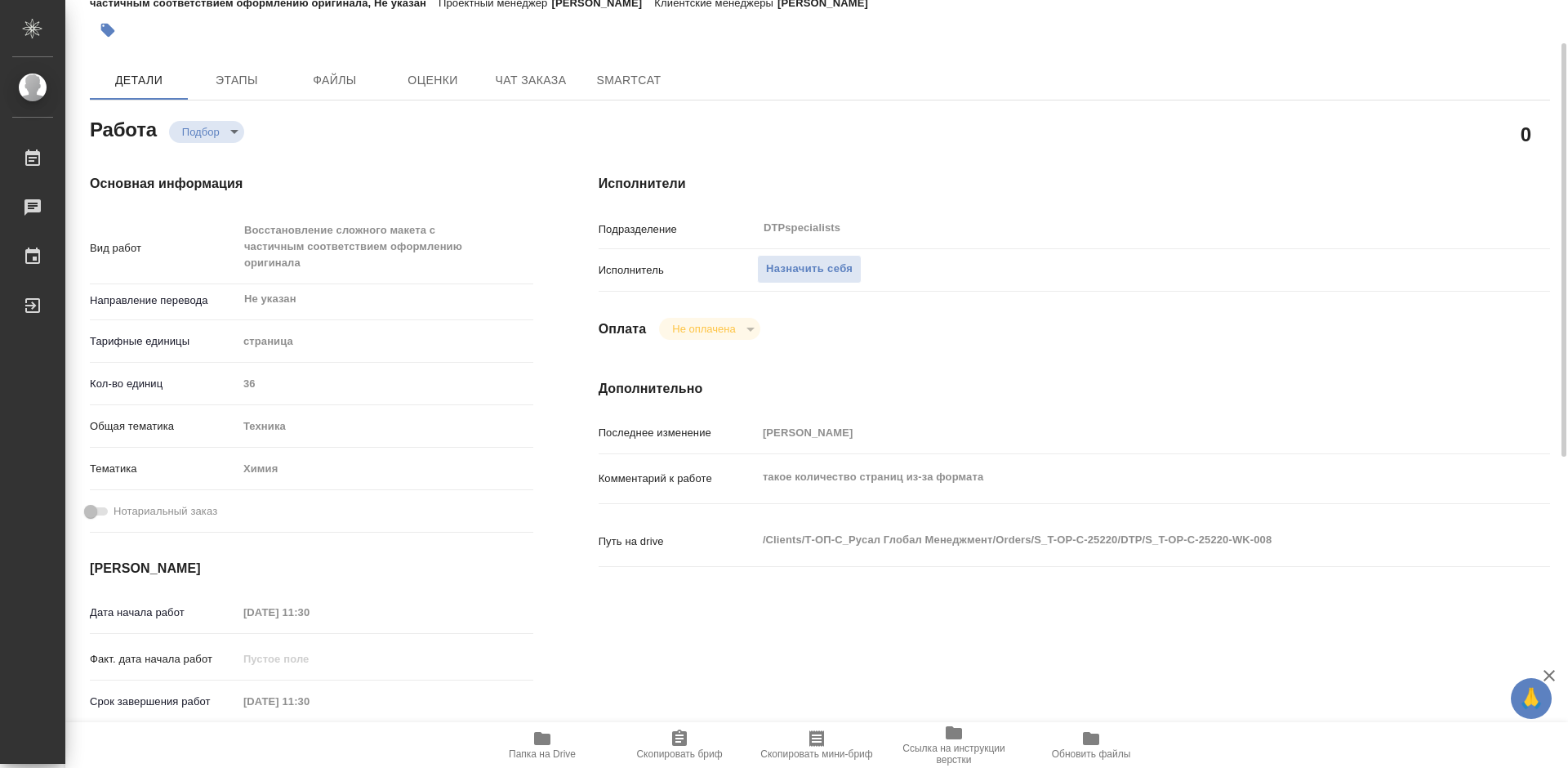
click at [561, 745] on span "Папка на Drive" at bounding box center [542, 744] width 118 height 31
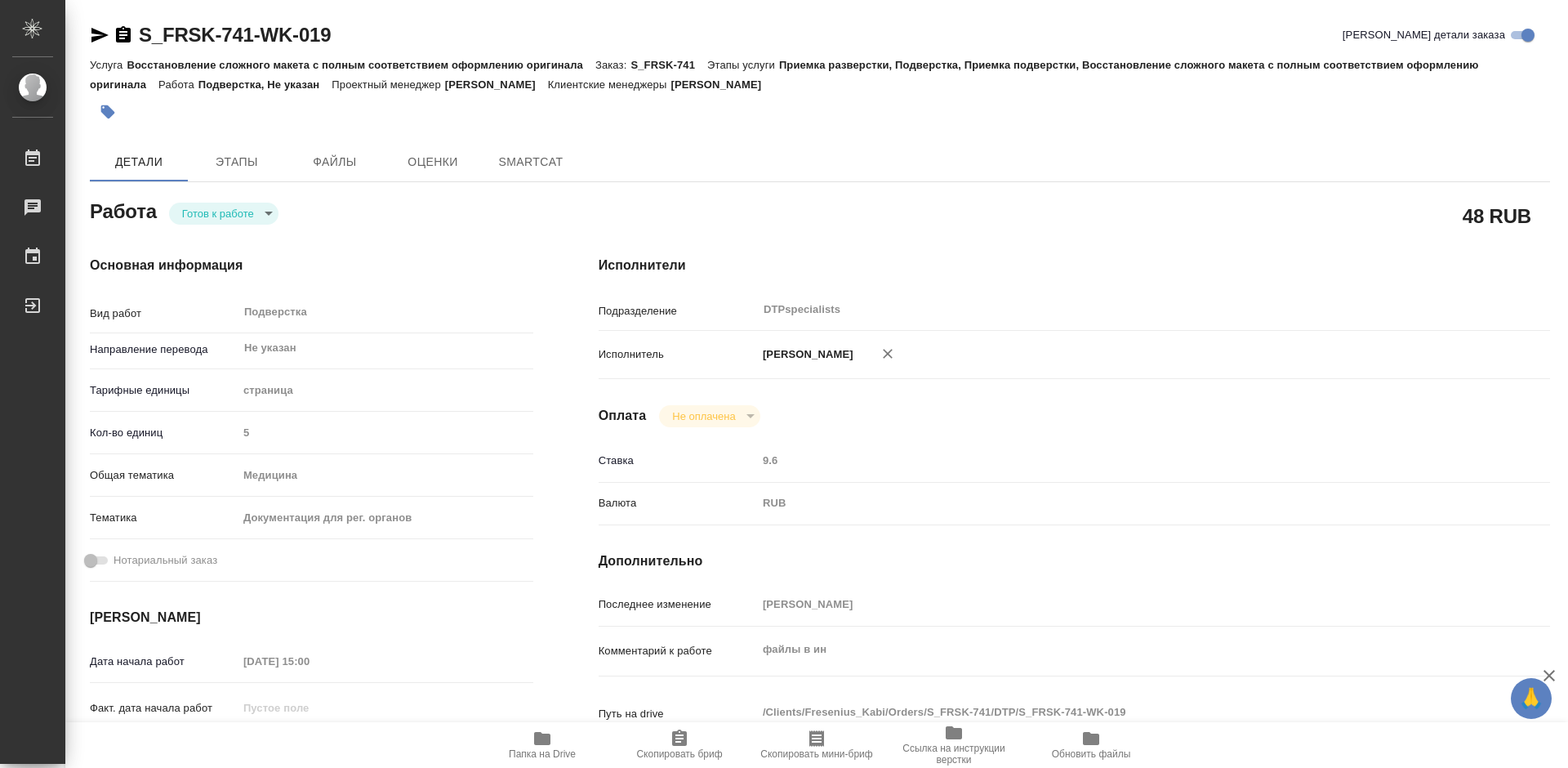
type textarea "x"
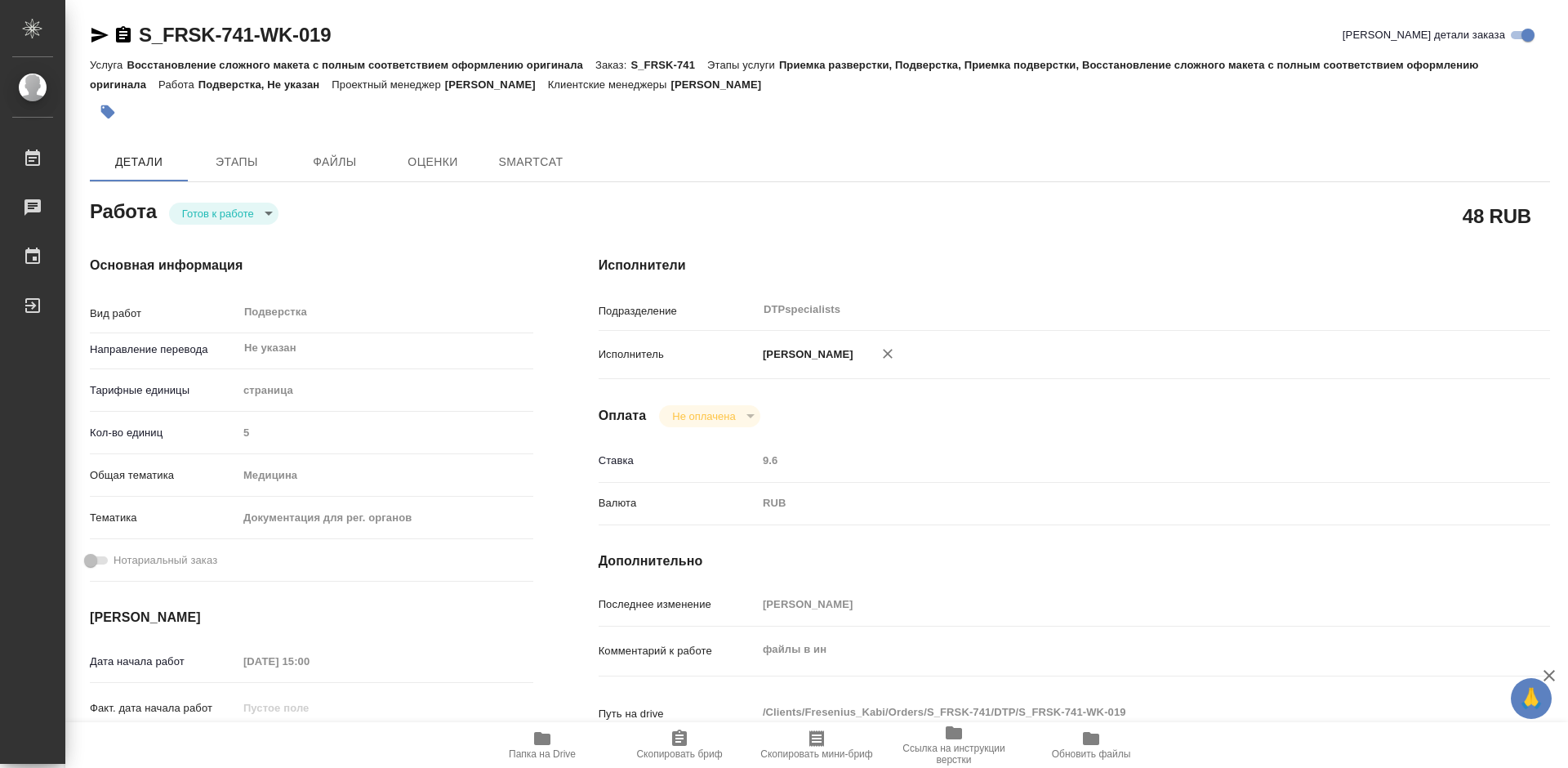
type textarea "x"
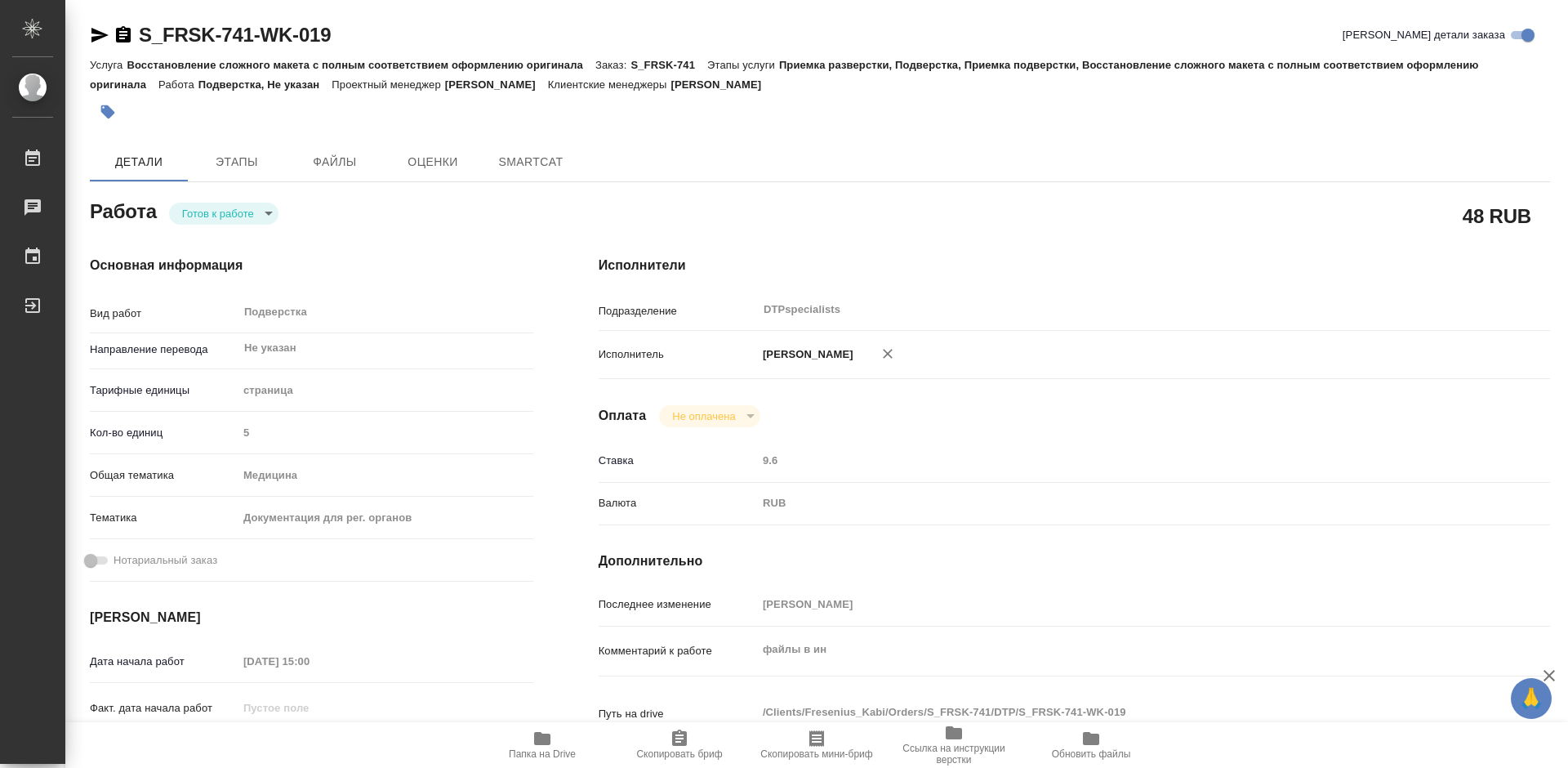
type textarea "x"
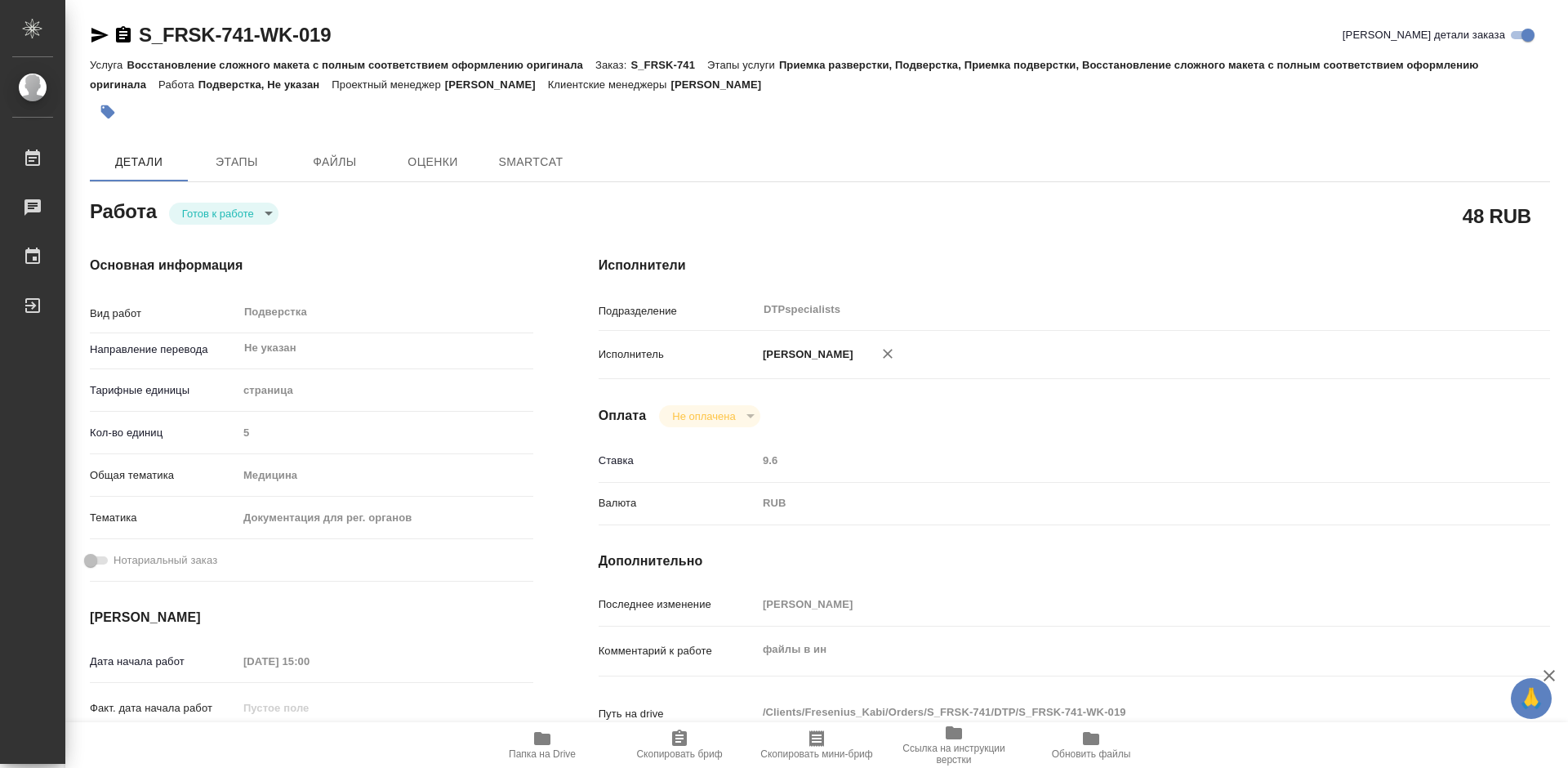
type textarea "x"
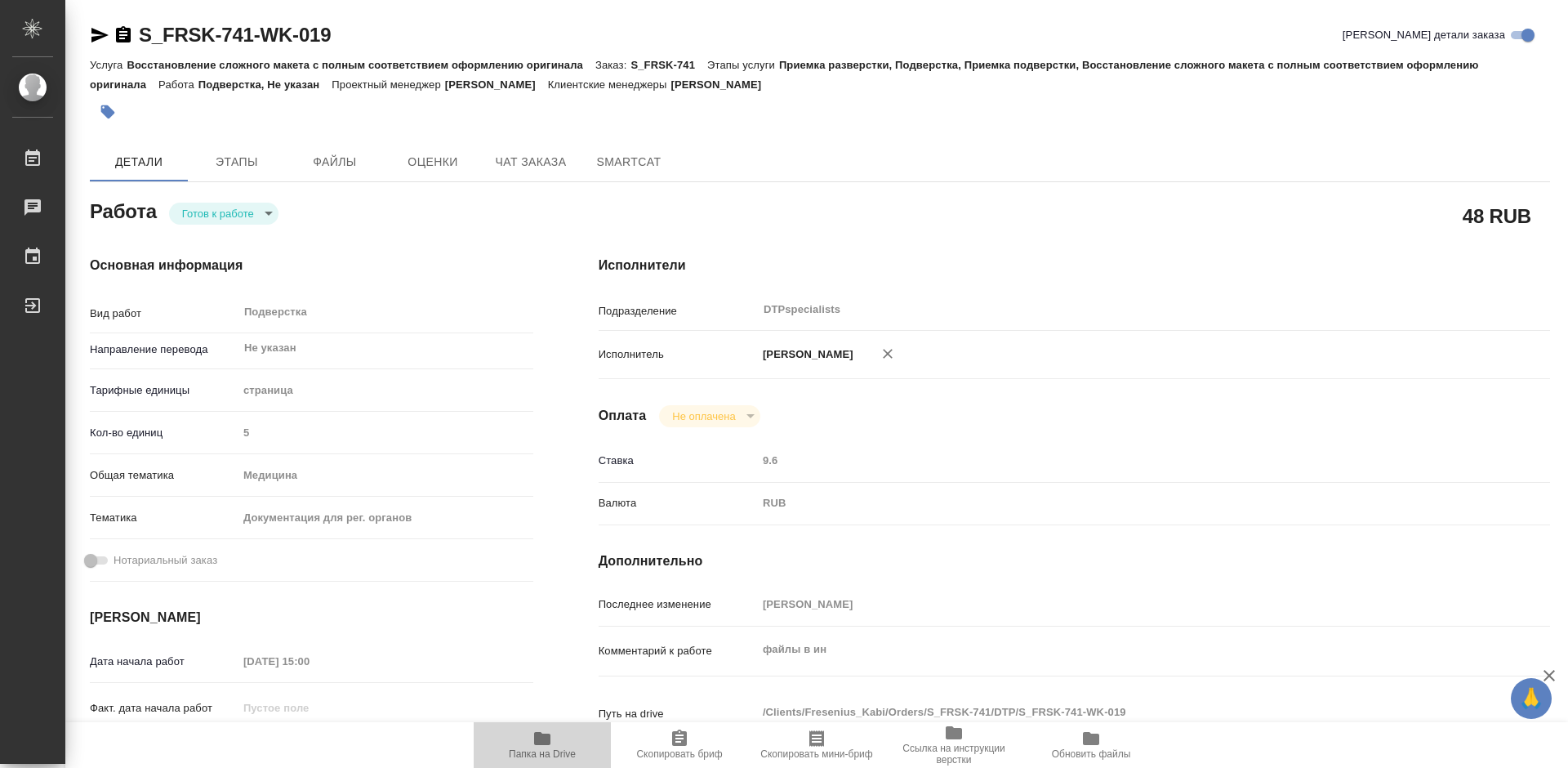
click at [547, 741] on icon "button" at bounding box center [542, 739] width 17 height 13
type textarea "x"
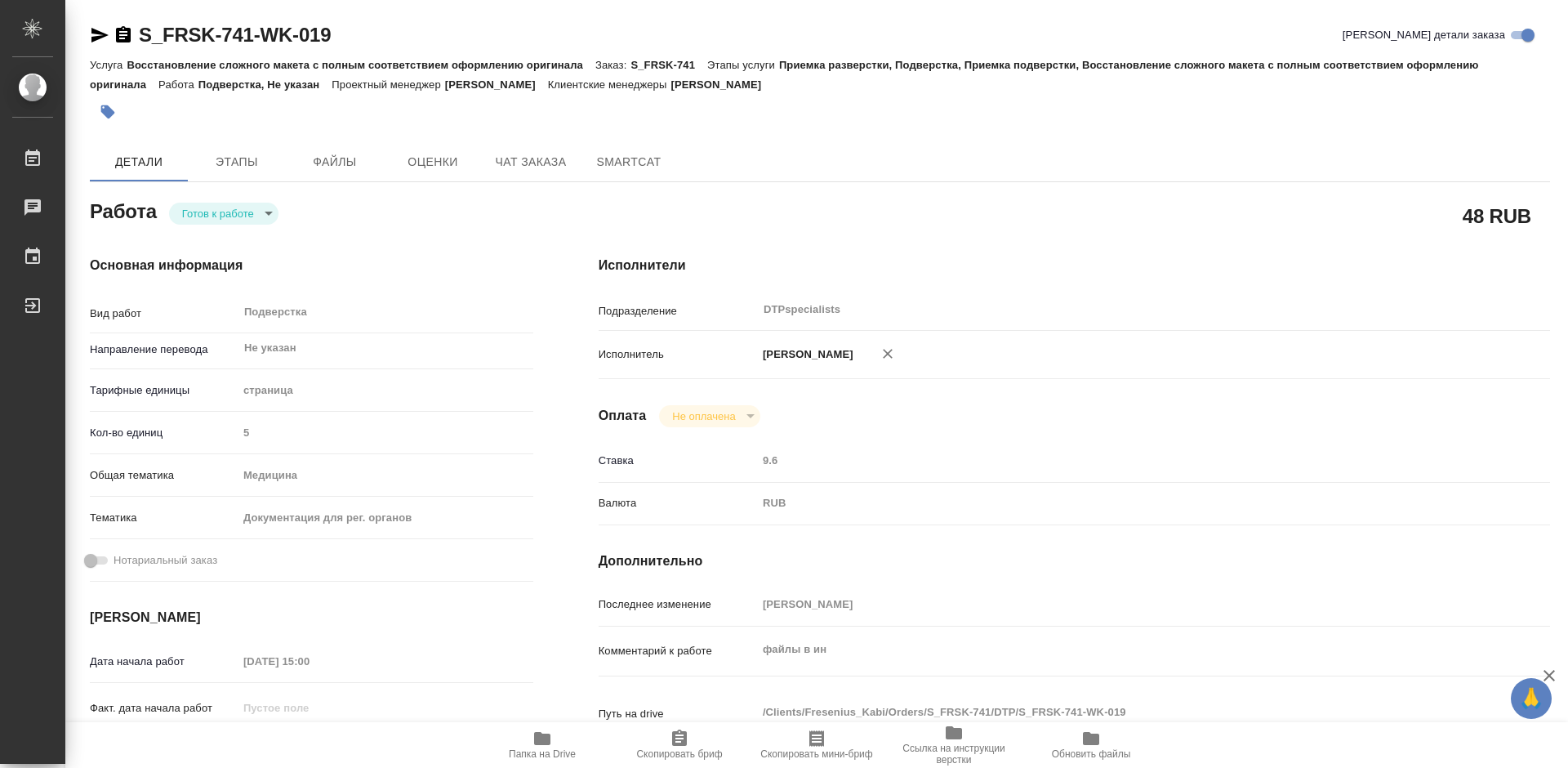
type textarea "x"
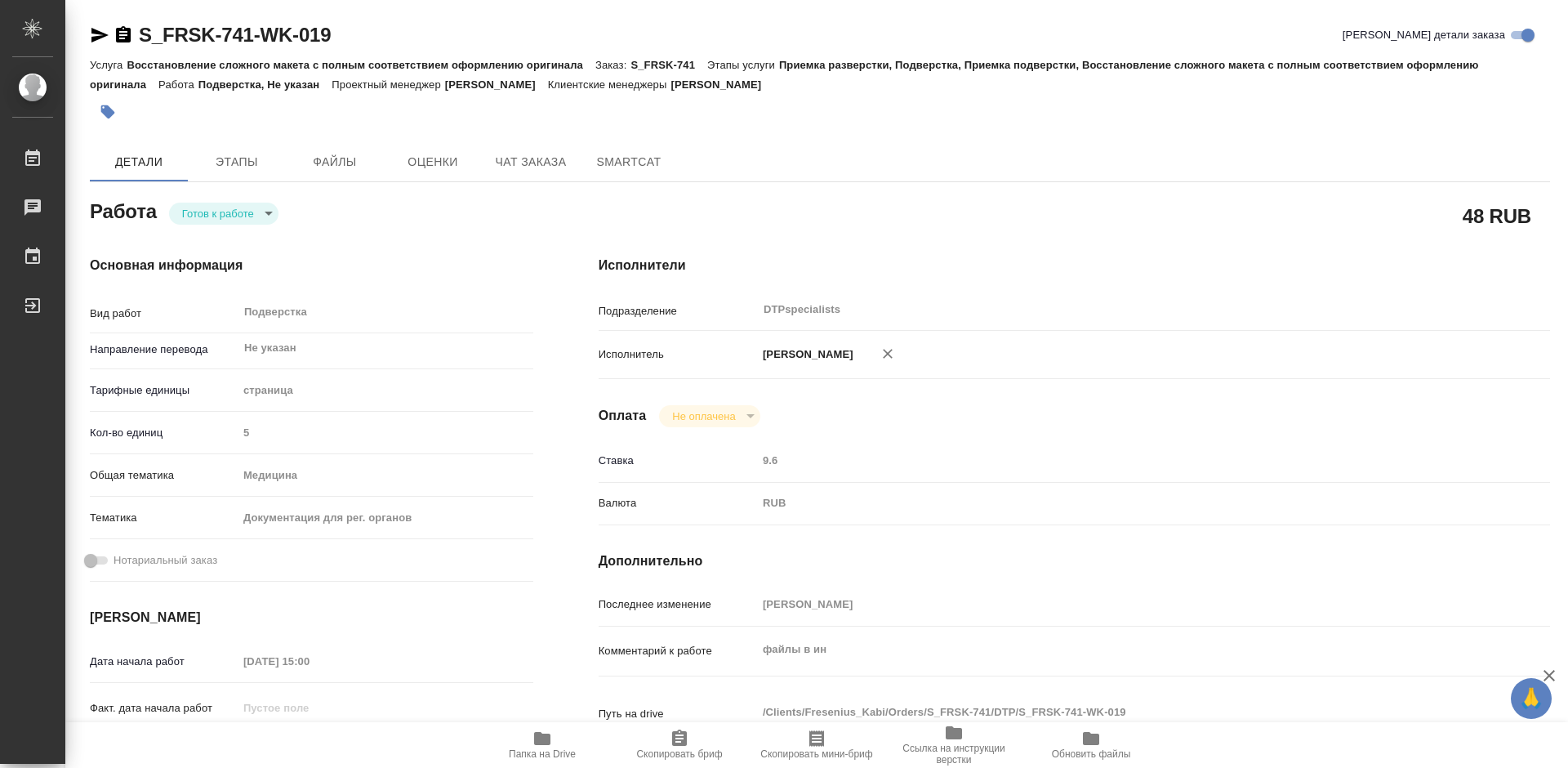
type textarea "x"
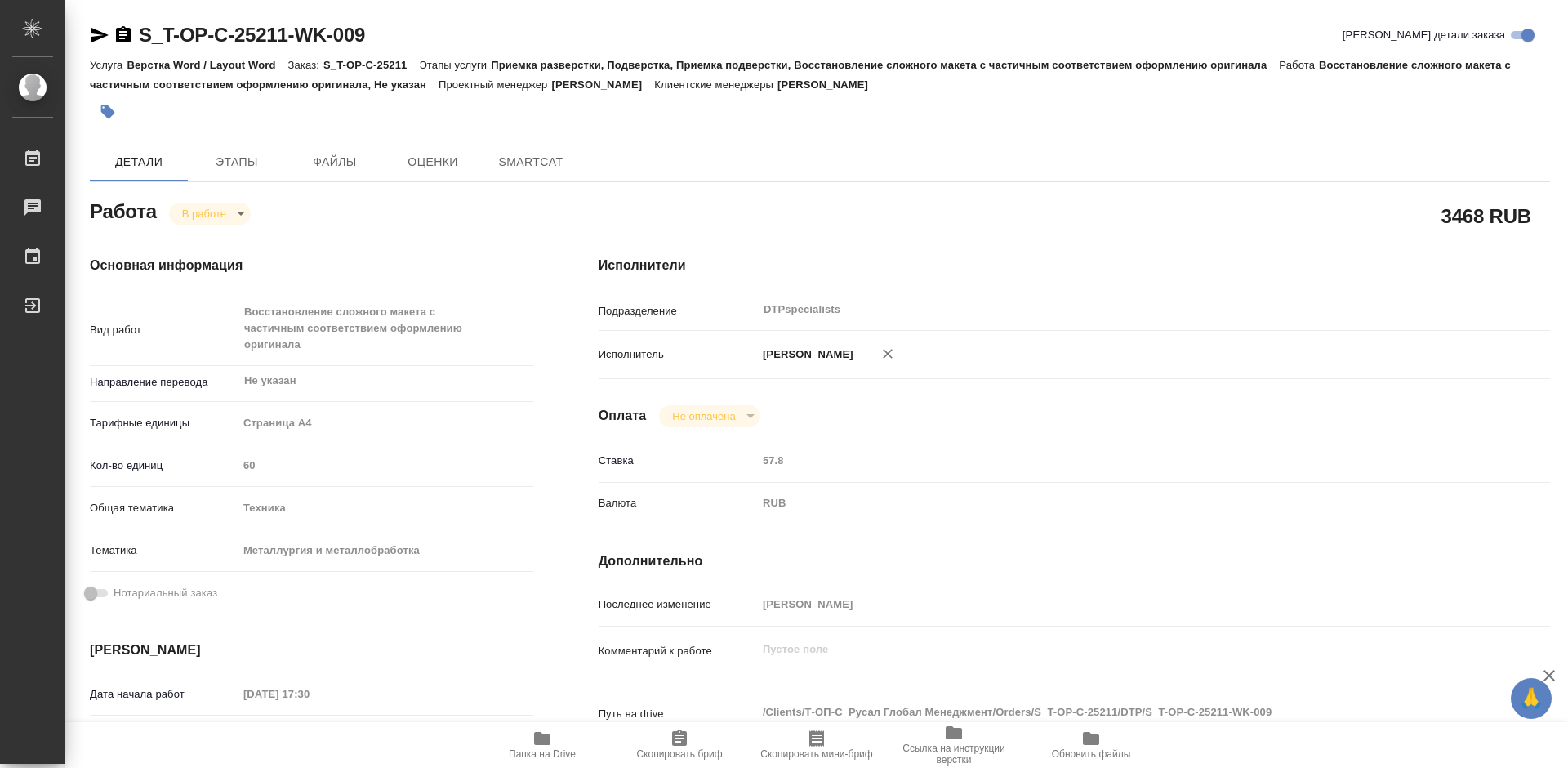
type textarea "x"
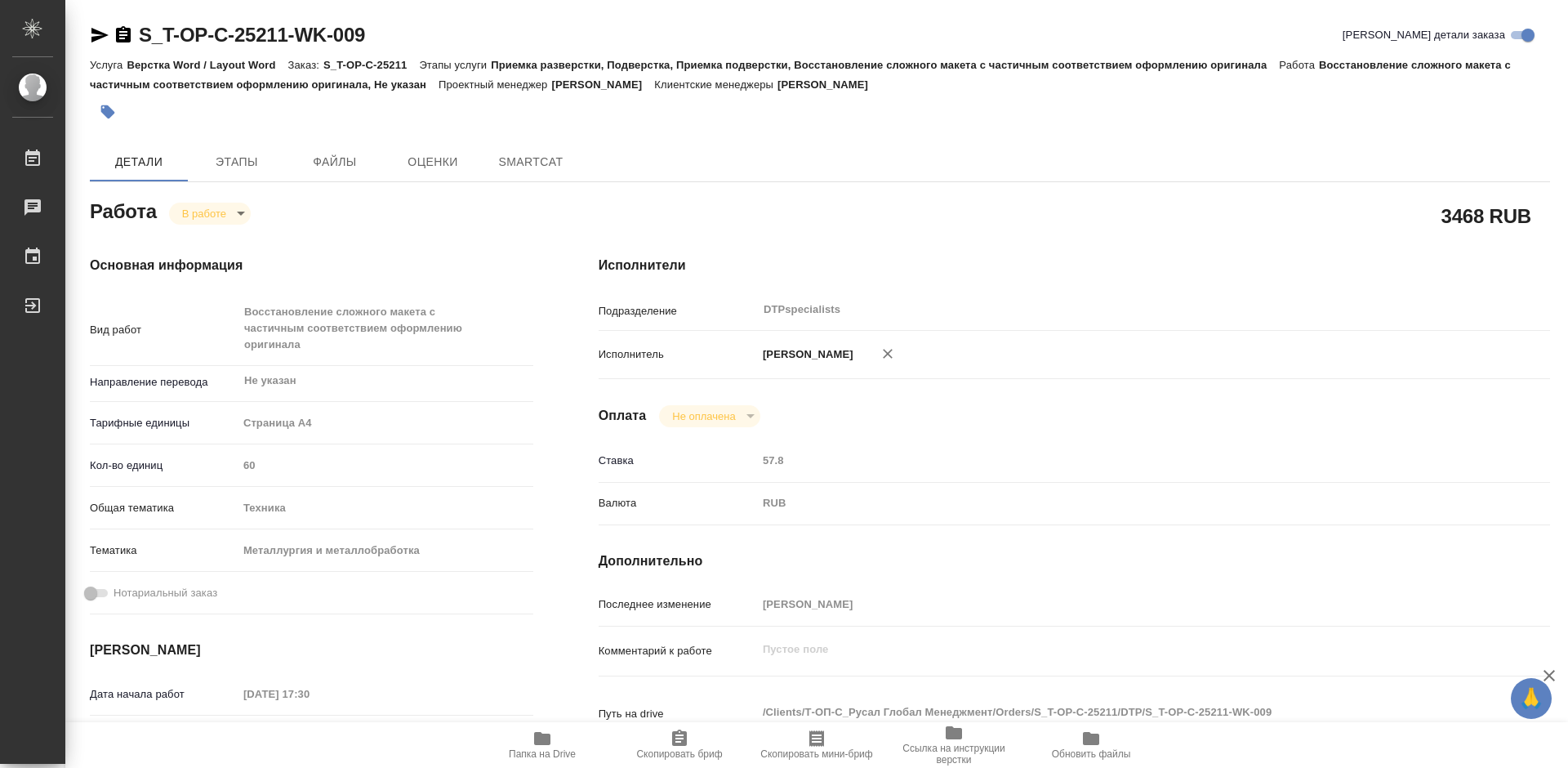
type textarea "x"
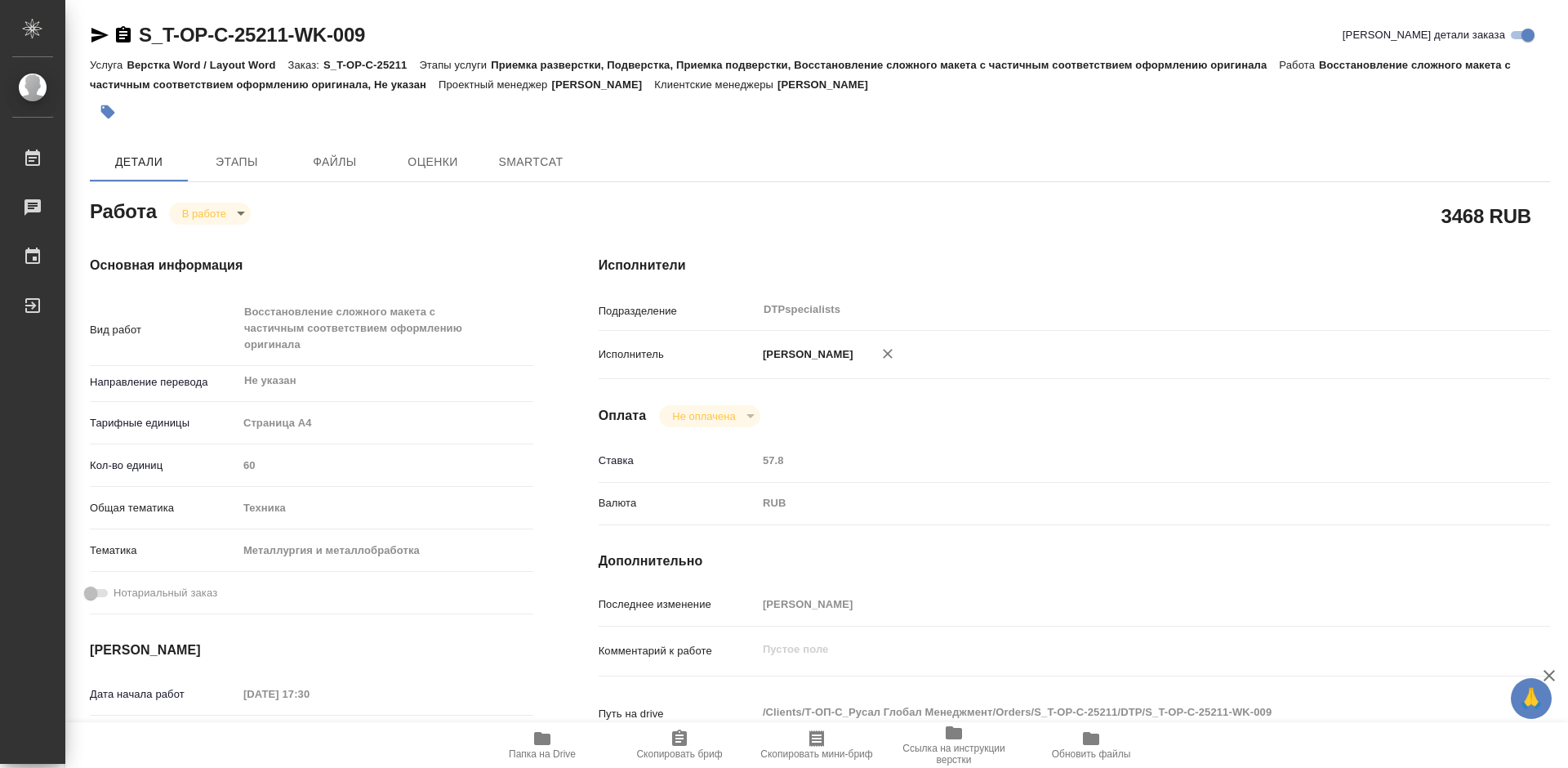
type textarea "x"
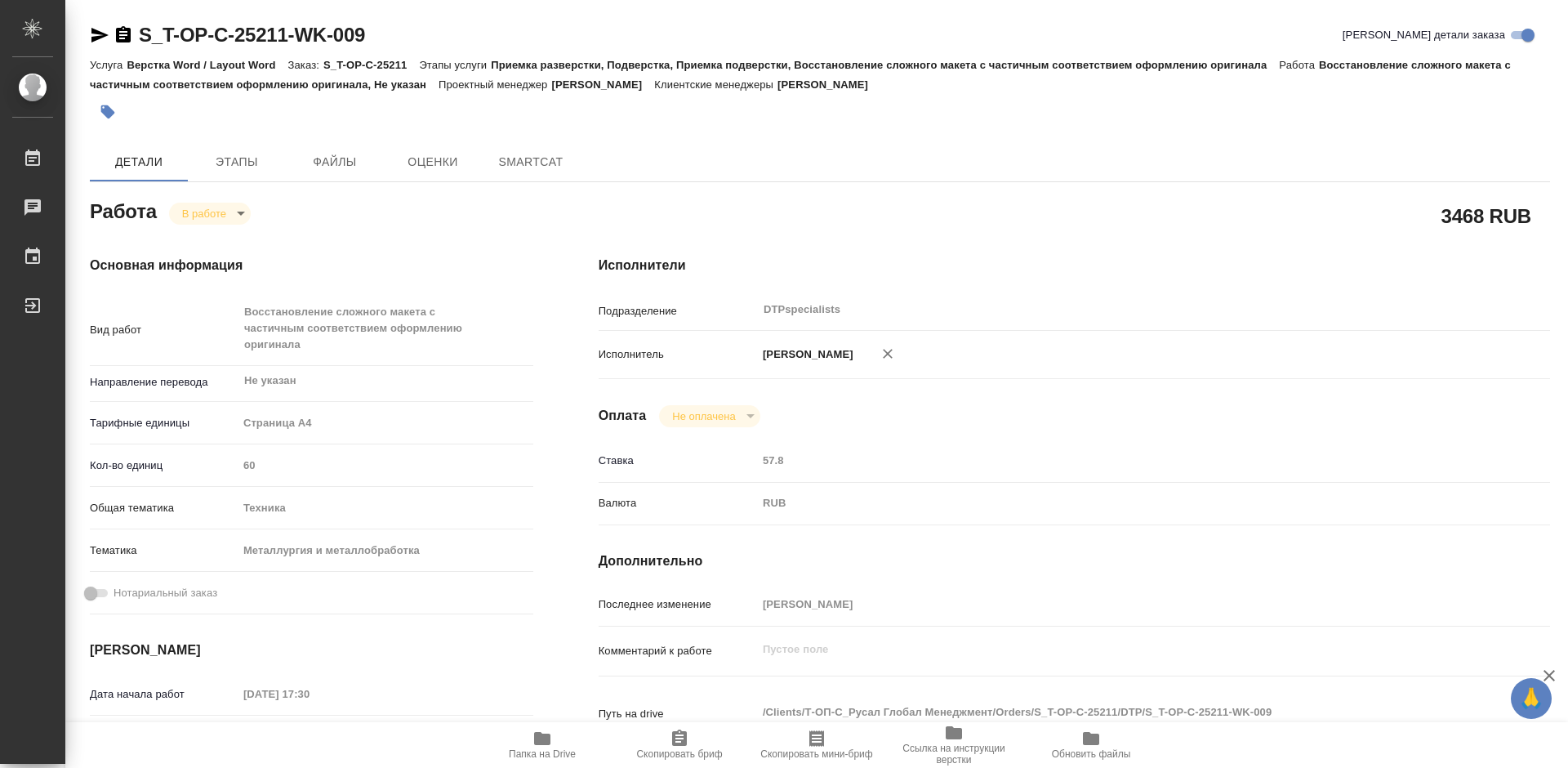
type textarea "x"
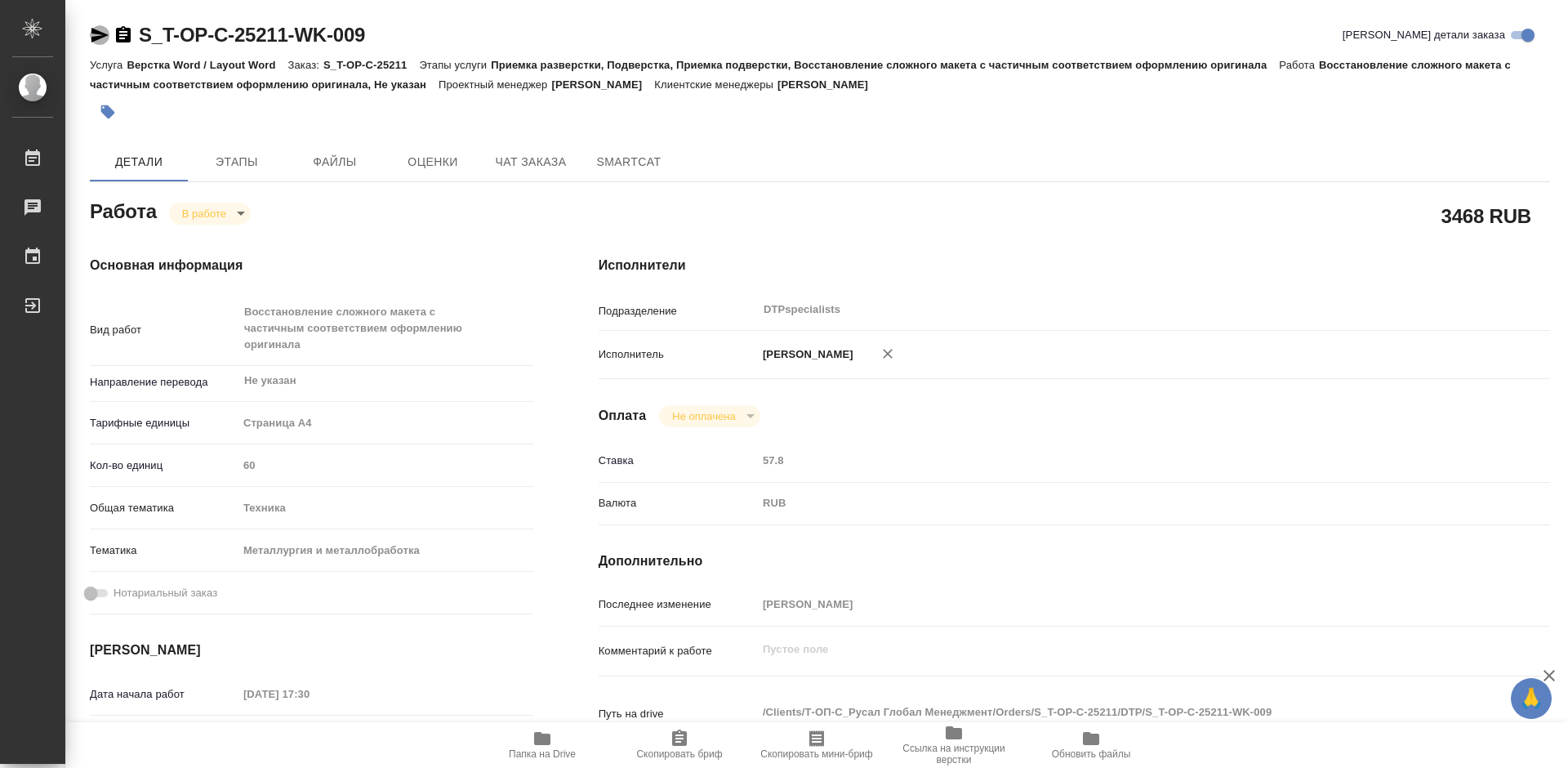
click at [99, 37] on icon "button" at bounding box center [99, 35] width 17 height 15
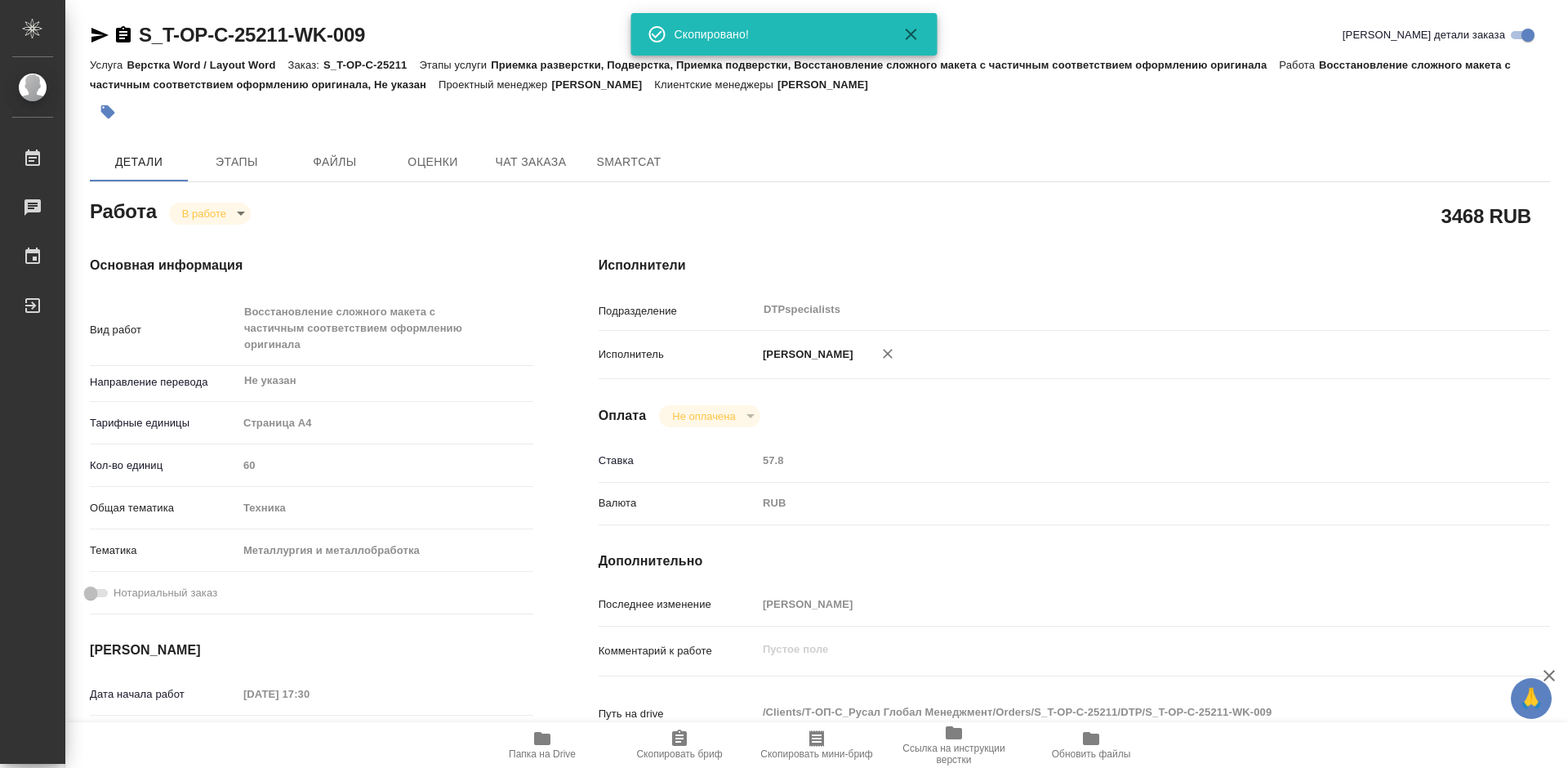
type textarea "x"
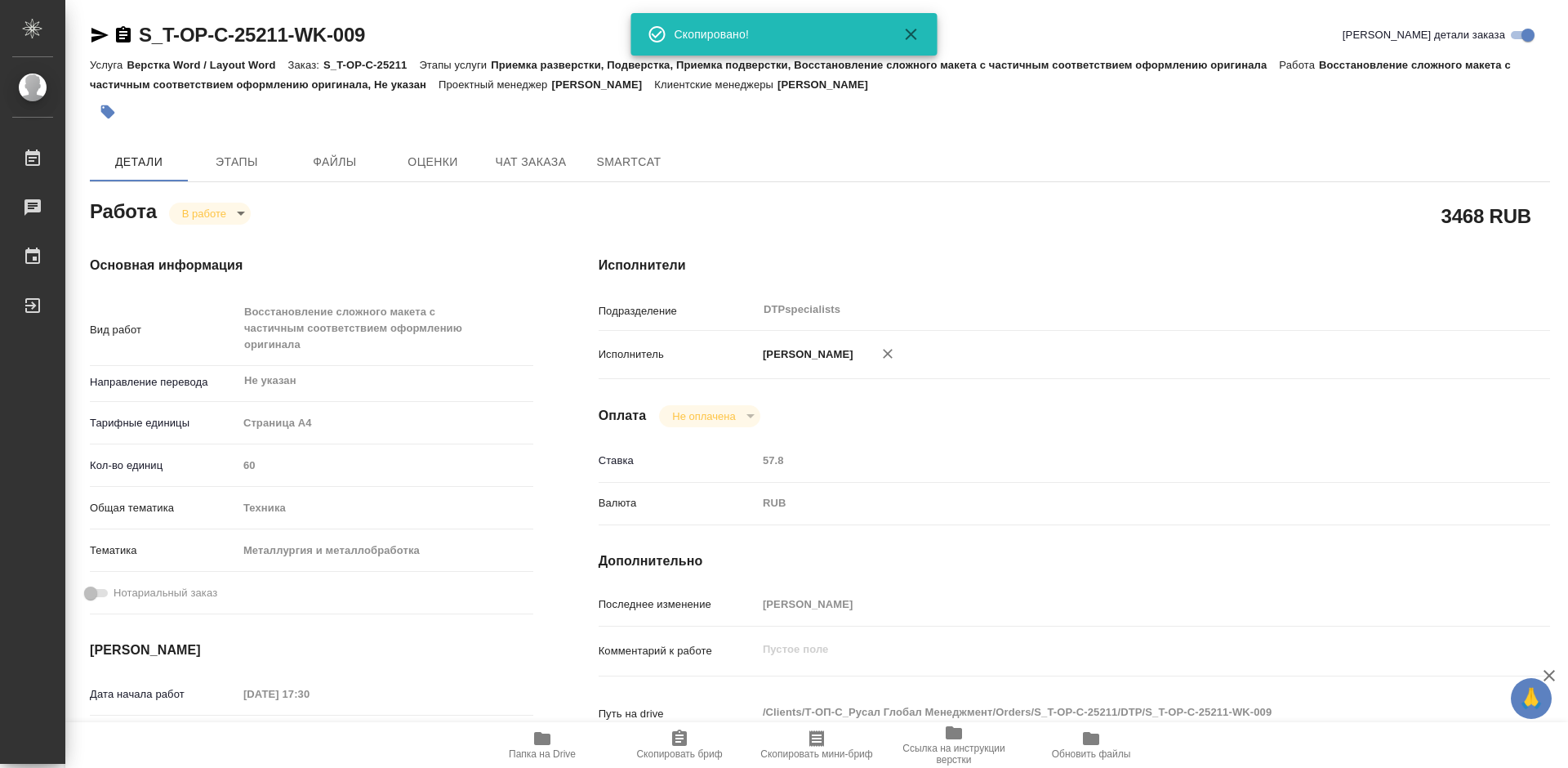
type textarea "x"
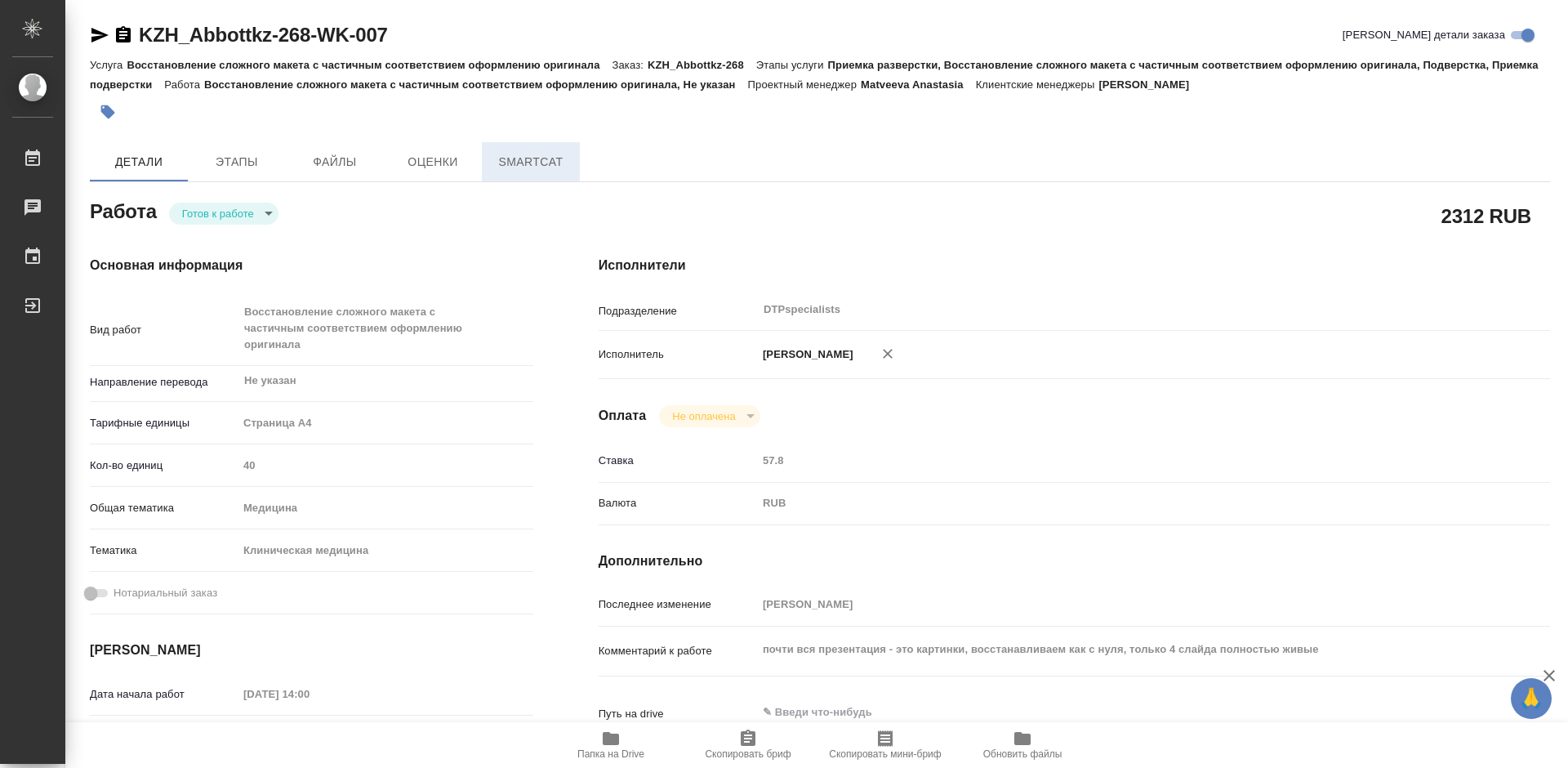
type textarea "x"
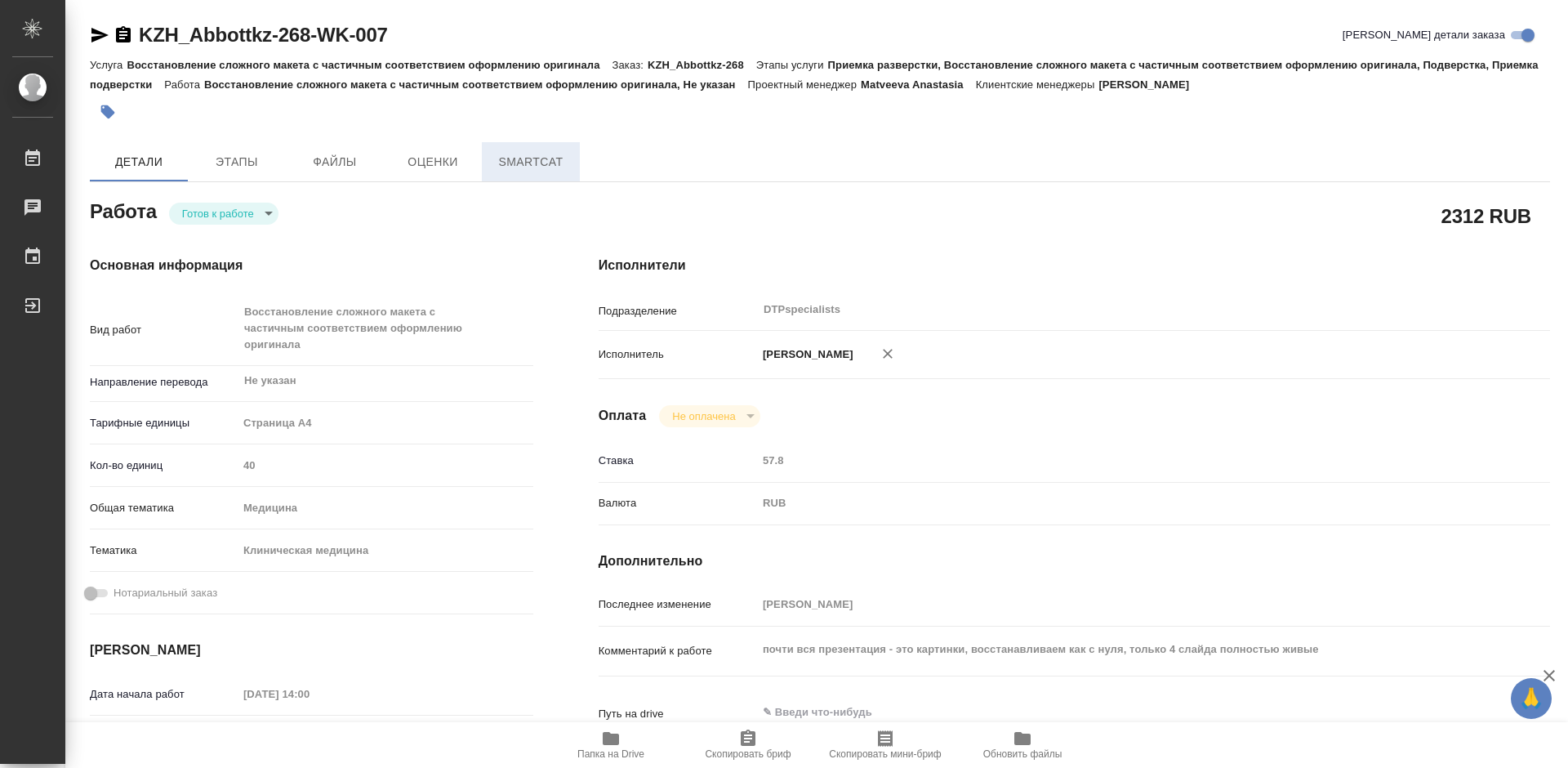
type textarea "x"
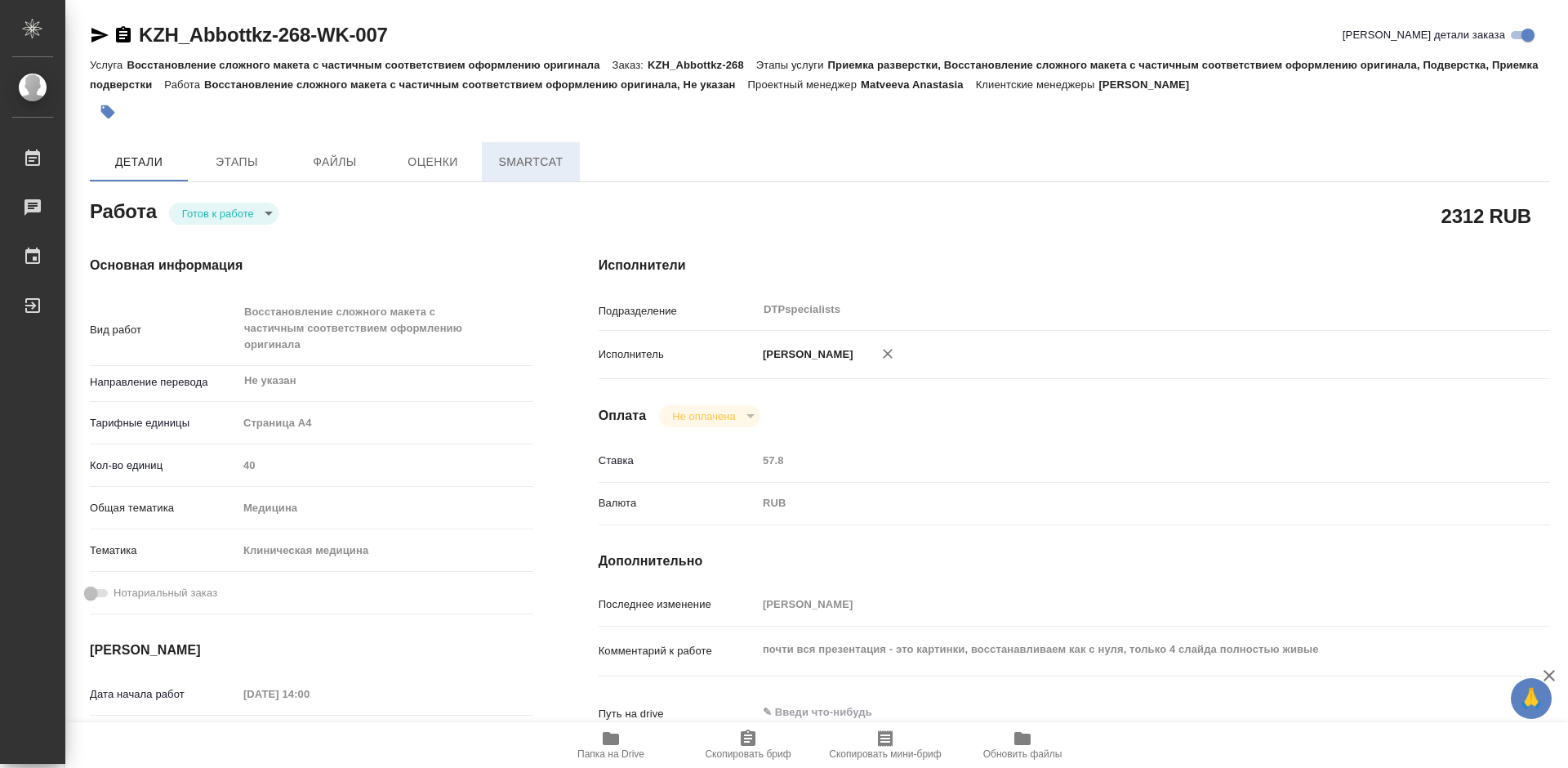
type textarea "x"
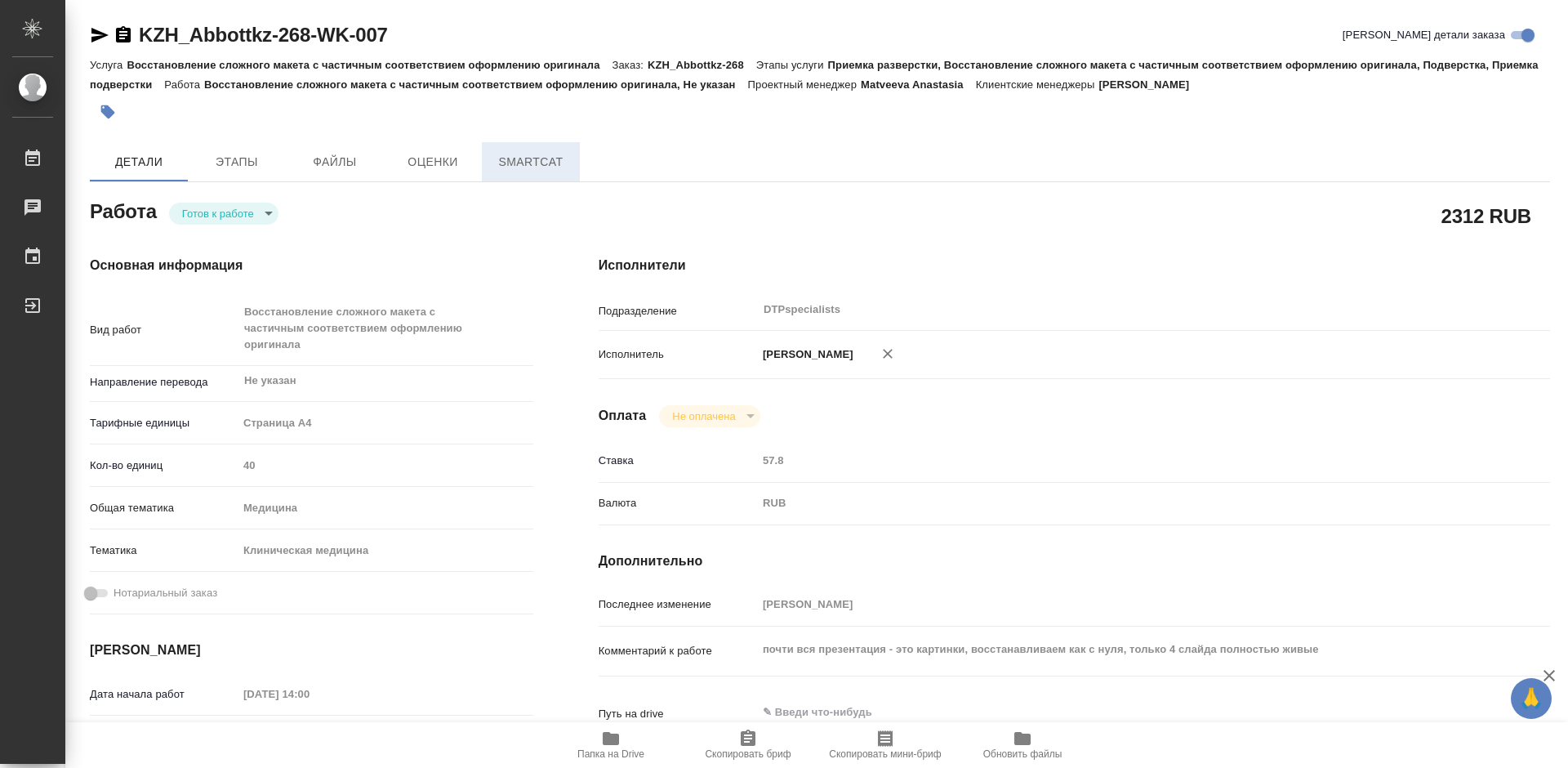
type textarea "x"
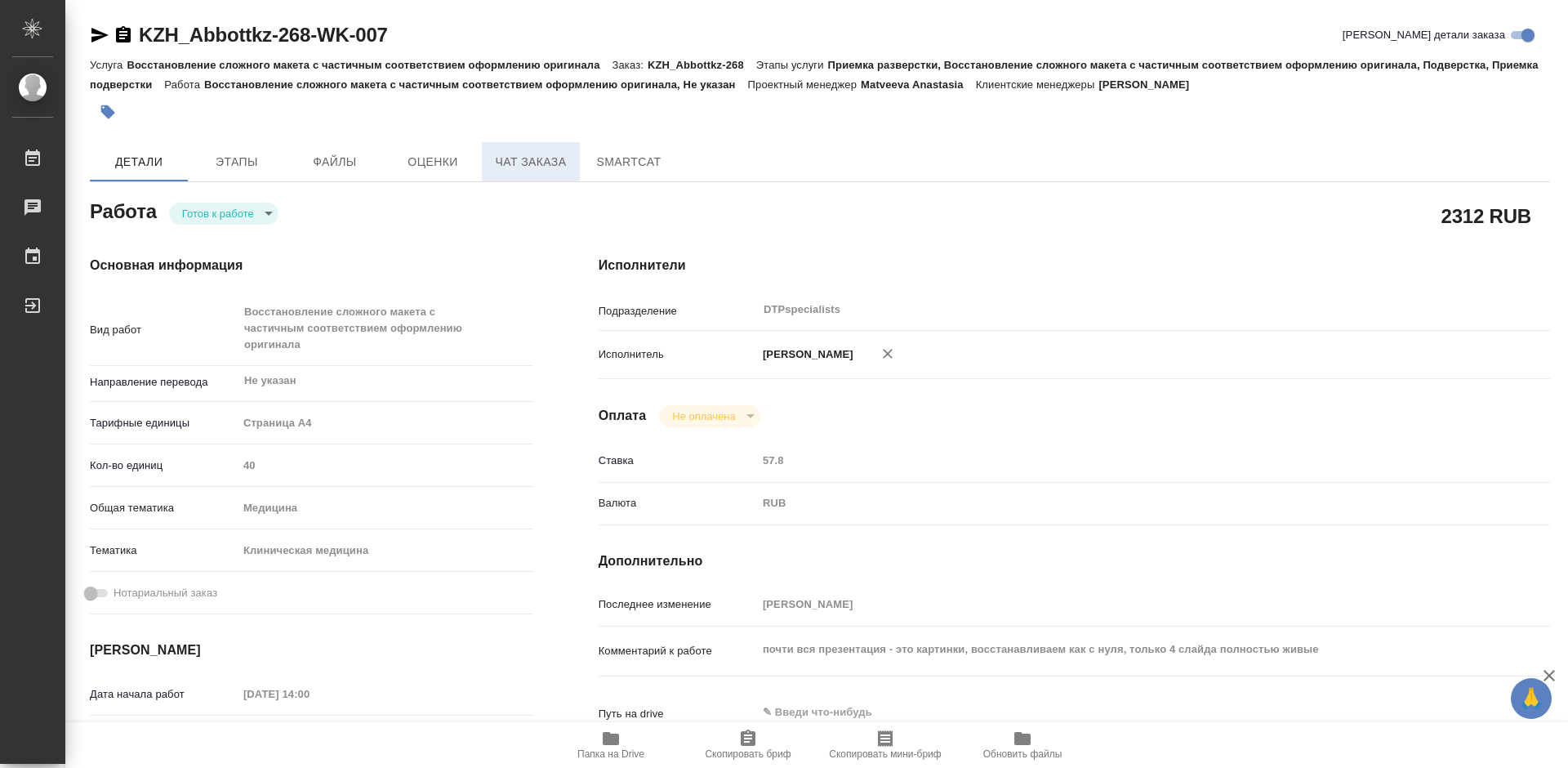
click at [525, 160] on span "Чат заказа" at bounding box center [530, 162] width 78 height 20
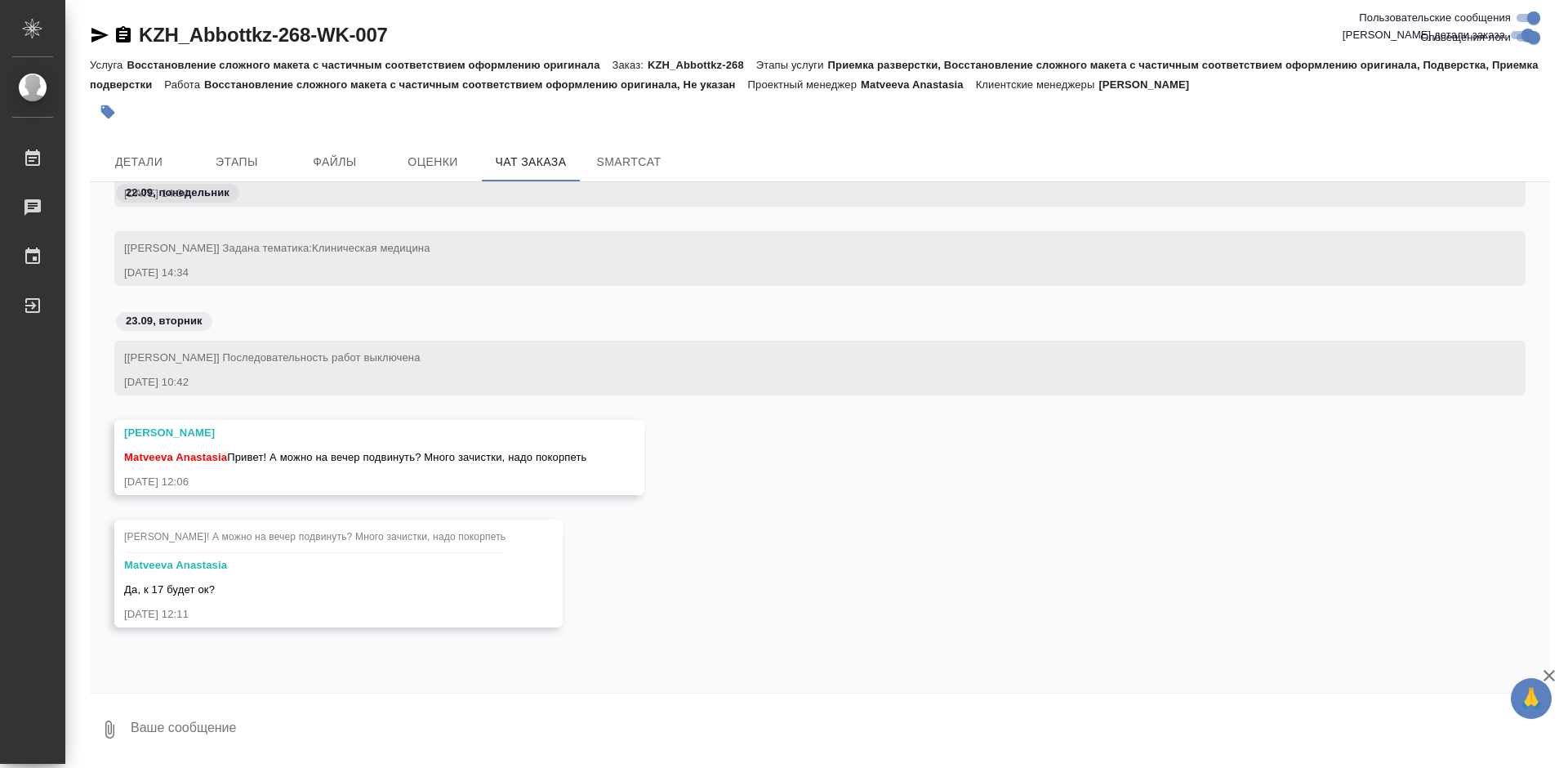
scroll to position [1666, 0]
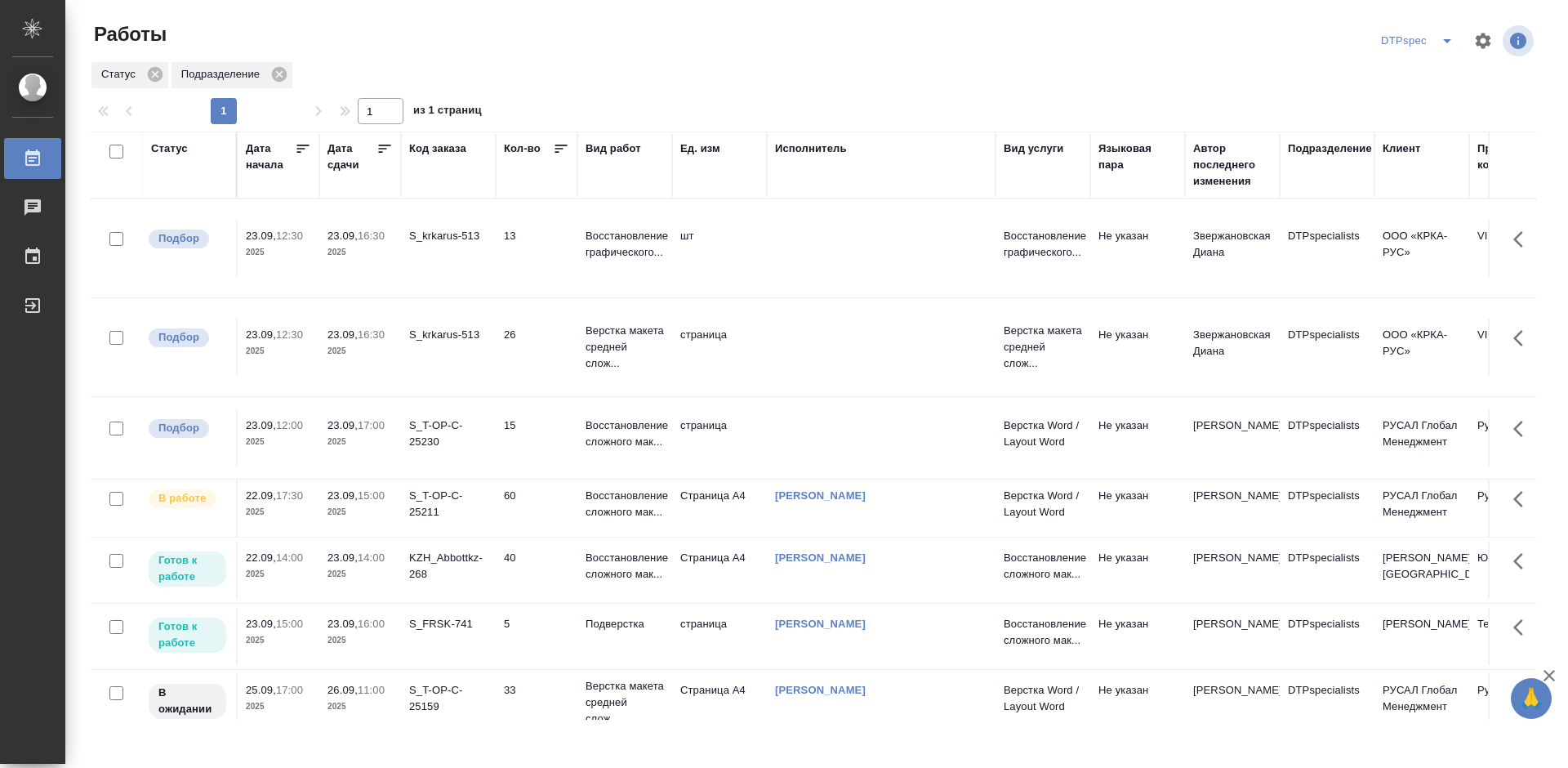
click at [383, 149] on icon at bounding box center [385, 149] width 17 height 17
